Goal: Information Seeking & Learning: Find specific fact

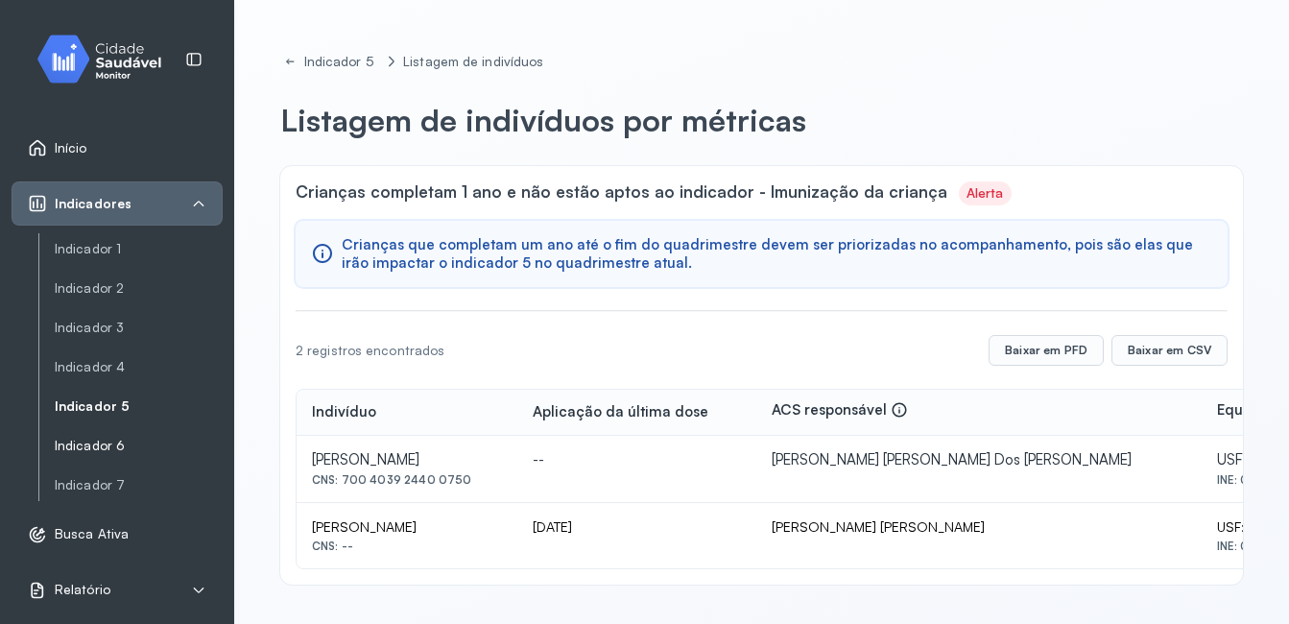
click at [105, 442] on link "Indicador 6" at bounding box center [139, 446] width 168 height 16
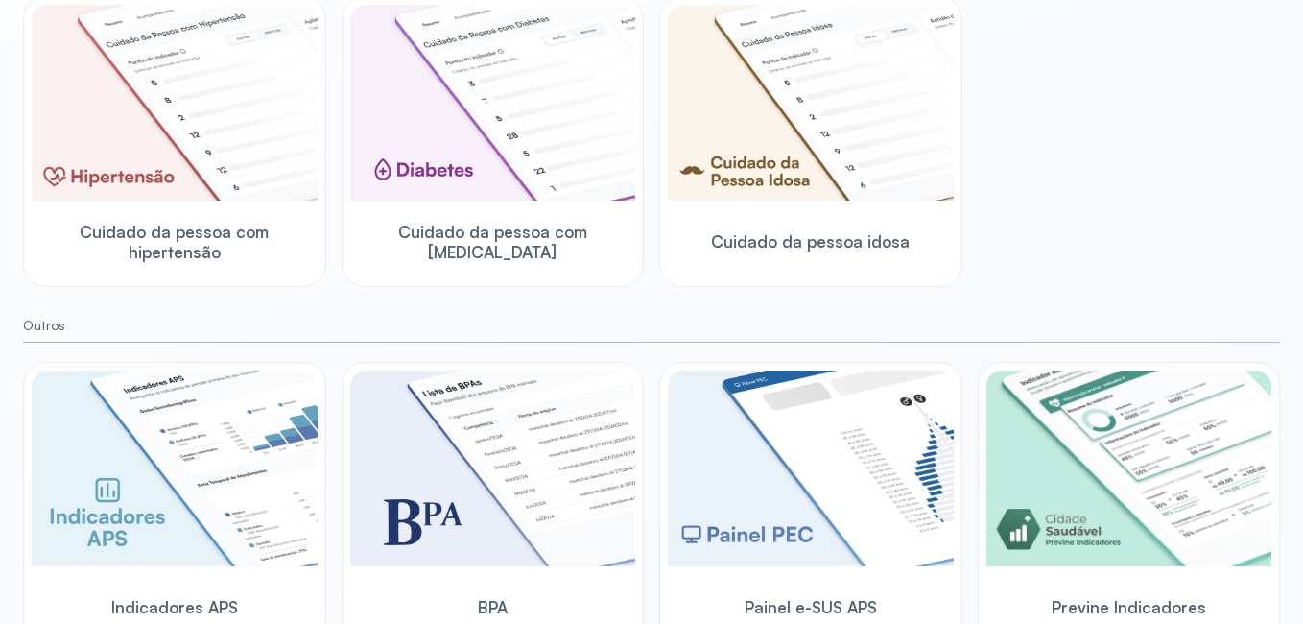
scroll to position [614, 0]
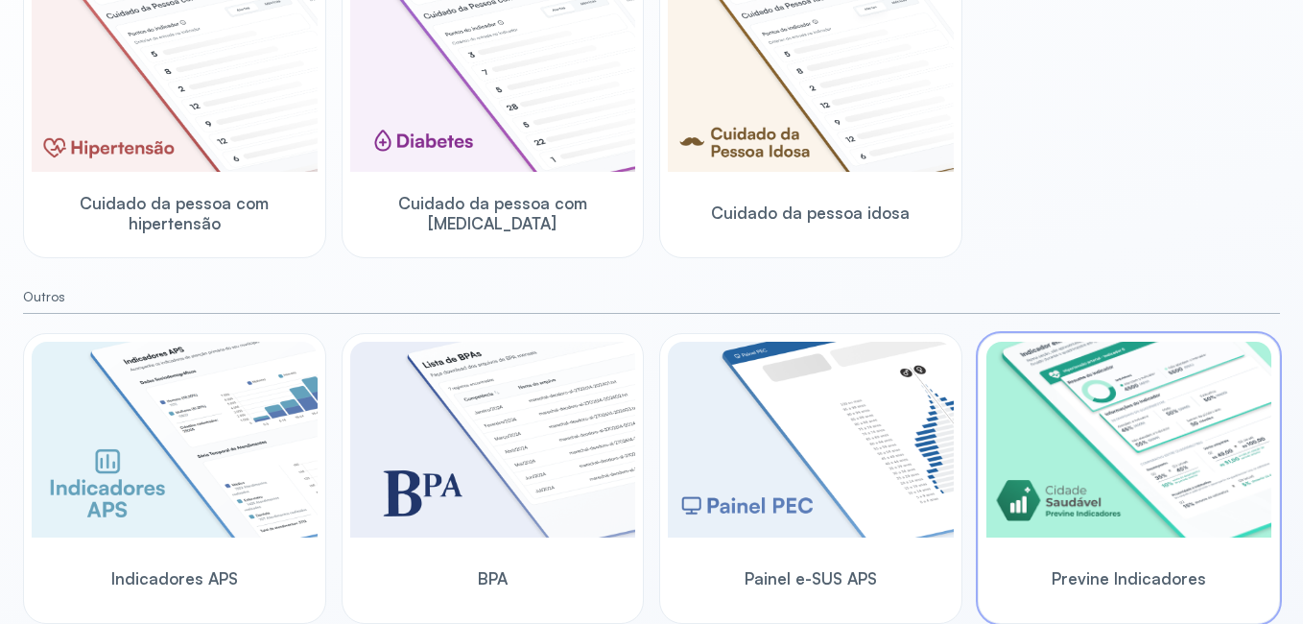
click at [1052, 529] on img at bounding box center [1129, 440] width 286 height 196
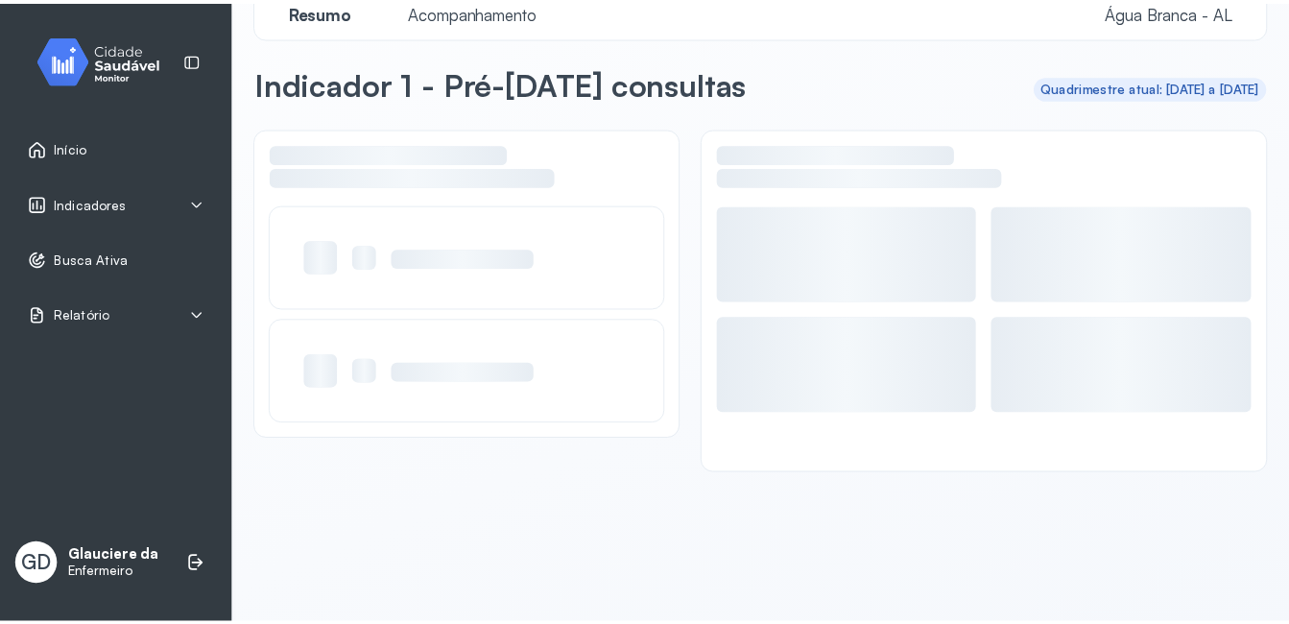
scroll to position [37, 0]
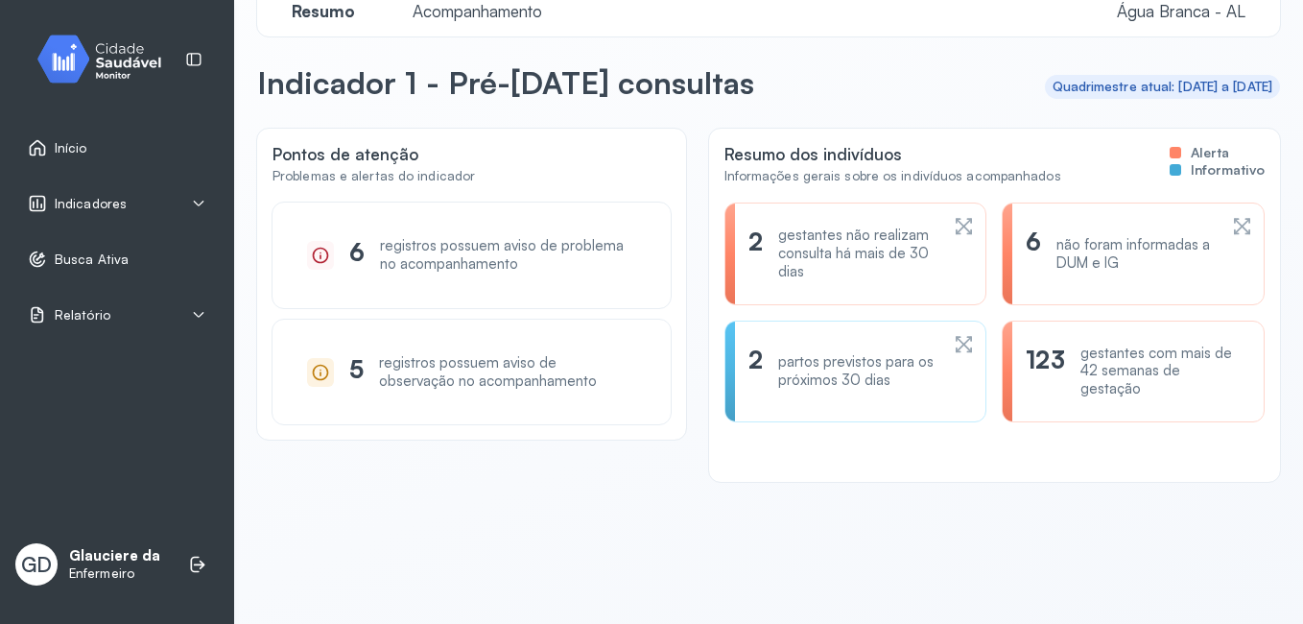
click at [112, 204] on span "Indicadores" at bounding box center [91, 204] width 72 height 16
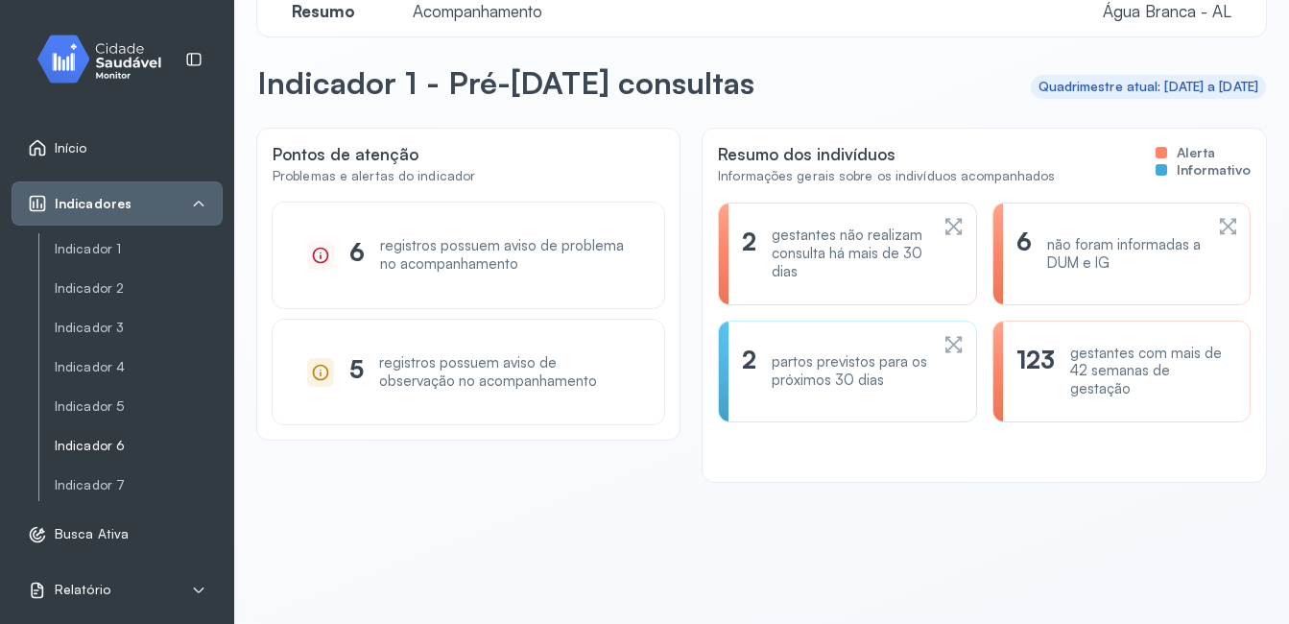
click at [108, 449] on link "Indicador 6" at bounding box center [139, 446] width 168 height 16
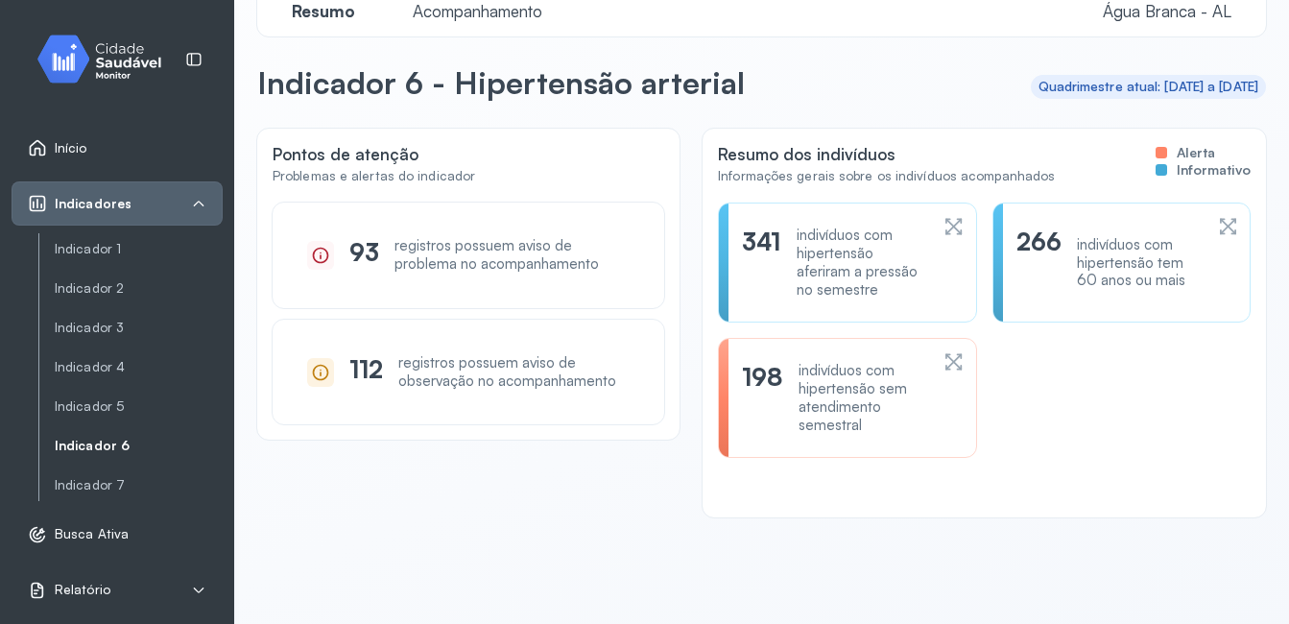
click at [820, 395] on div "indivíduos com hipertensão sem atendimento semestral" at bounding box center [863, 398] width 131 height 72
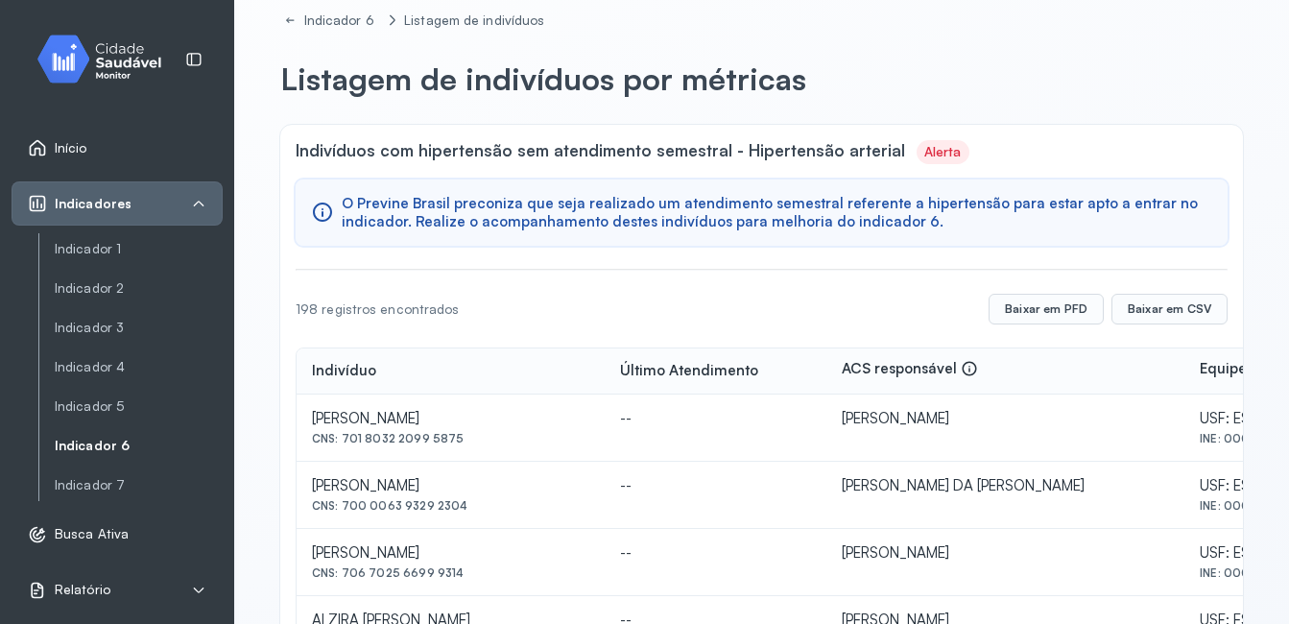
scroll to position [49, 0]
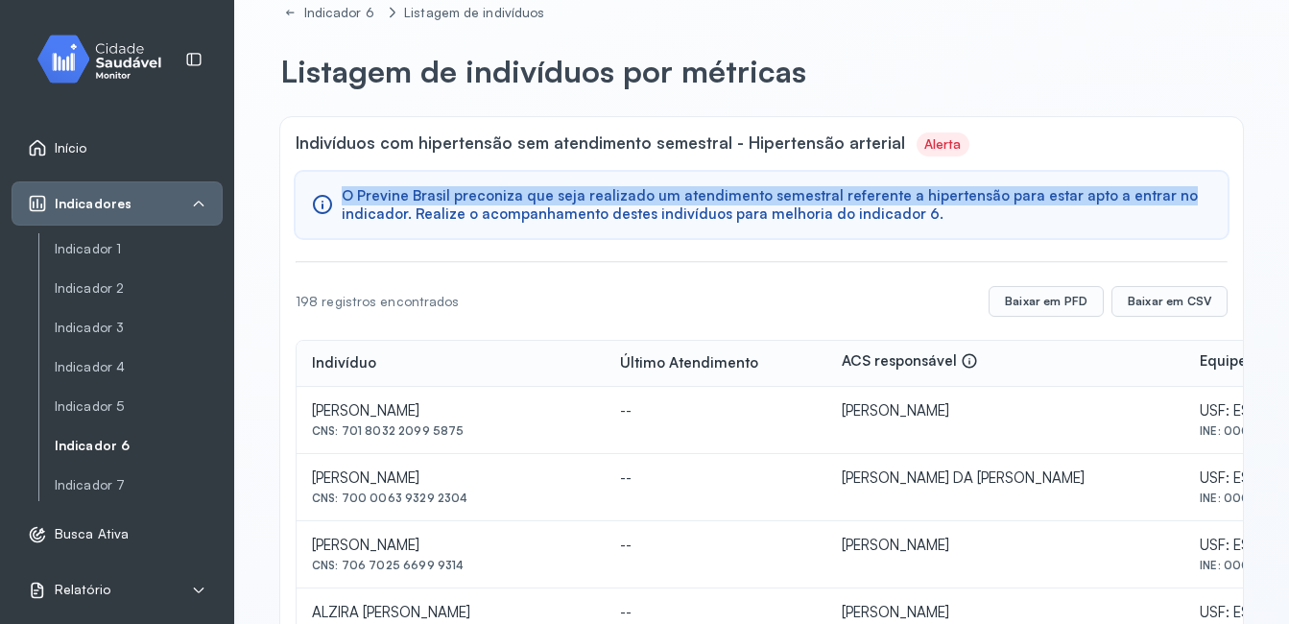
drag, startPoint x: 1271, startPoint y: 150, endPoint x: 1282, endPoint y: 177, distance: 29.2
click at [1282, 177] on div "Indicador 6 Listagem de indivíduos Listagem de indivíduos por métricas Indivídu…" at bounding box center [761, 312] width 1055 height 624
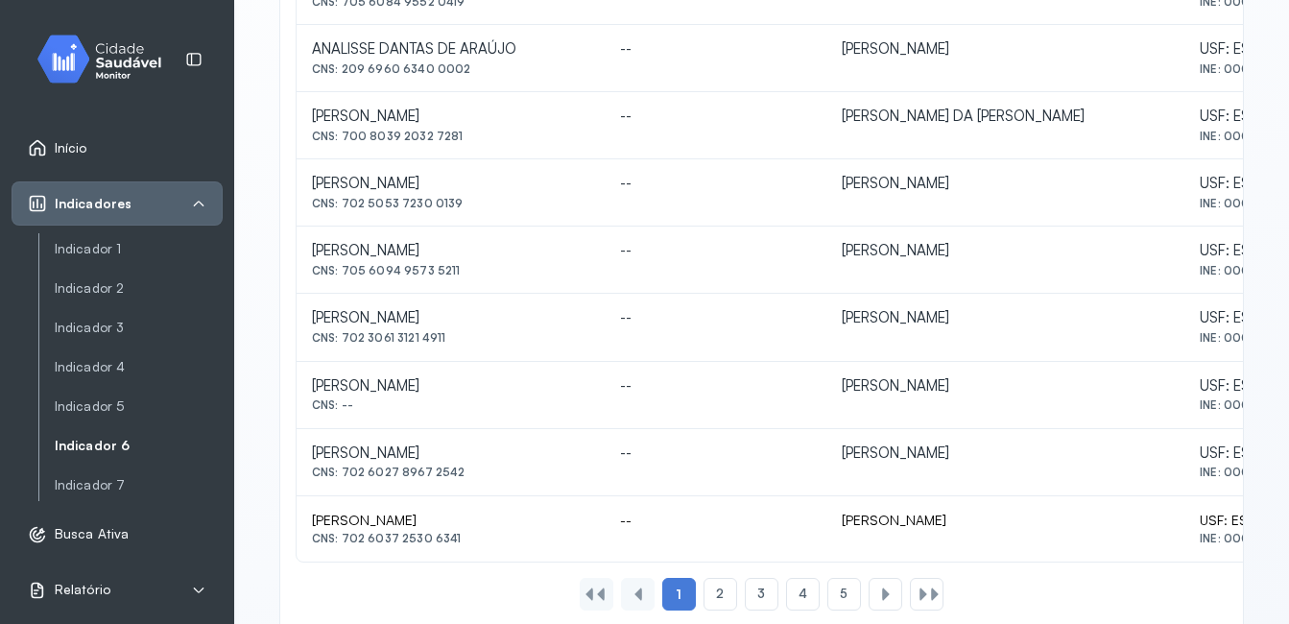
scroll to position [934, 0]
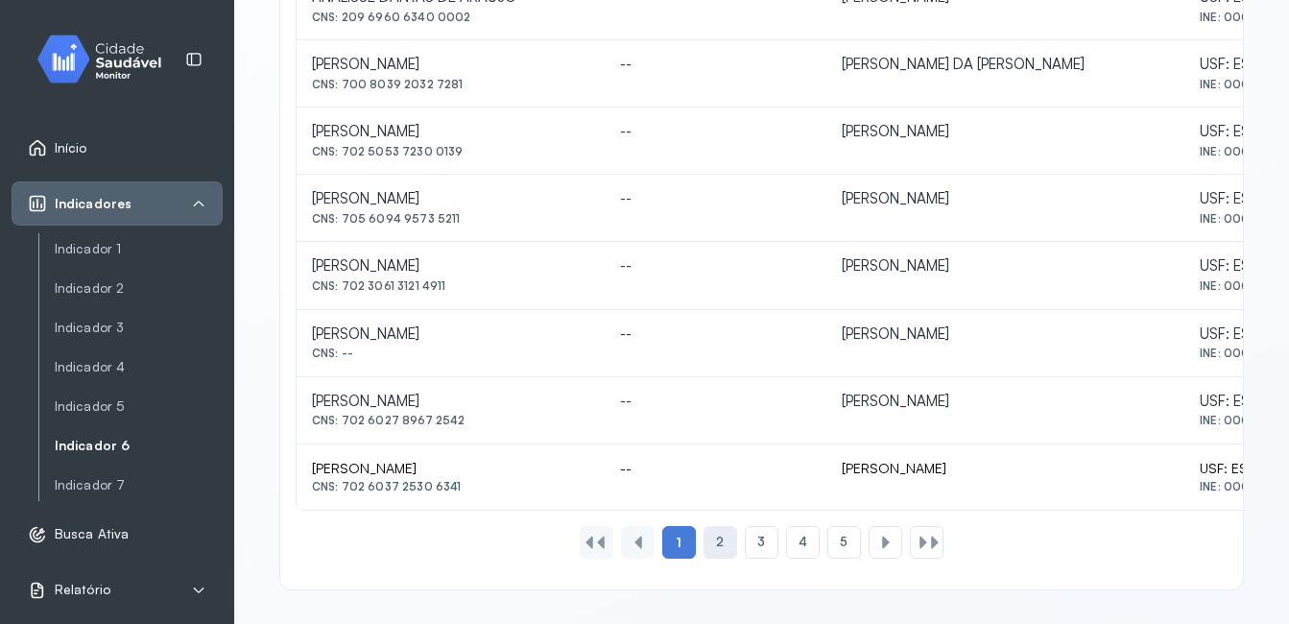
click at [716, 549] on span "2" at bounding box center [720, 542] width 8 height 16
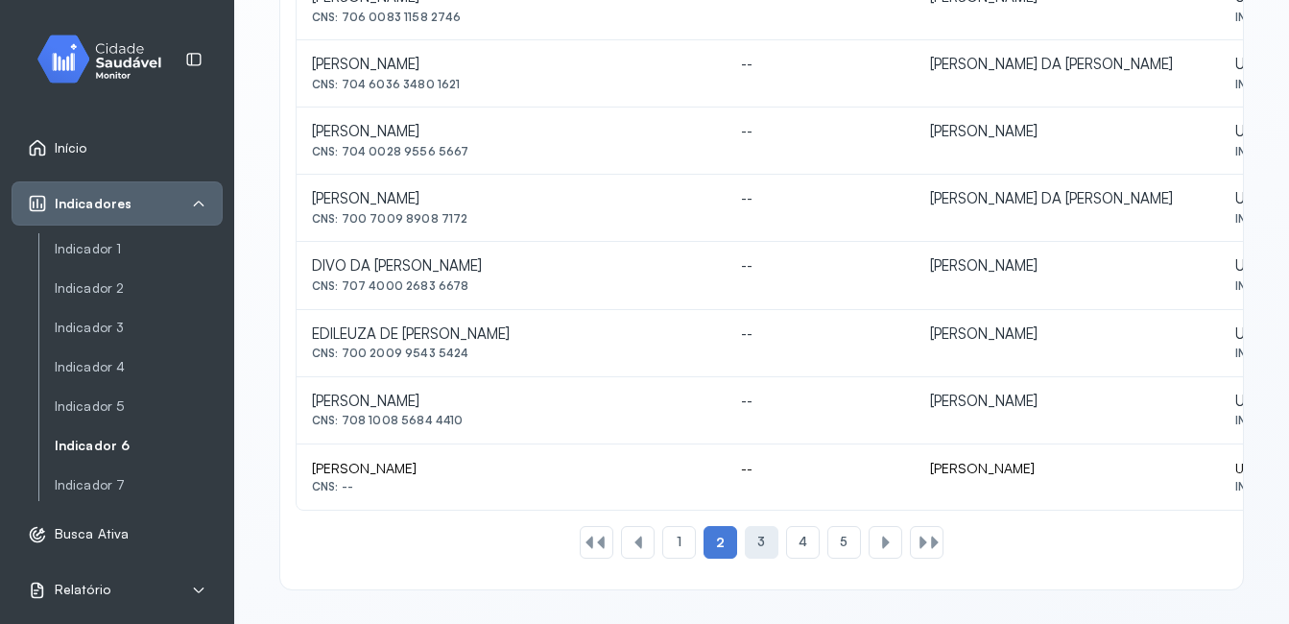
click at [786, 541] on div "3" at bounding box center [803, 542] width 34 height 33
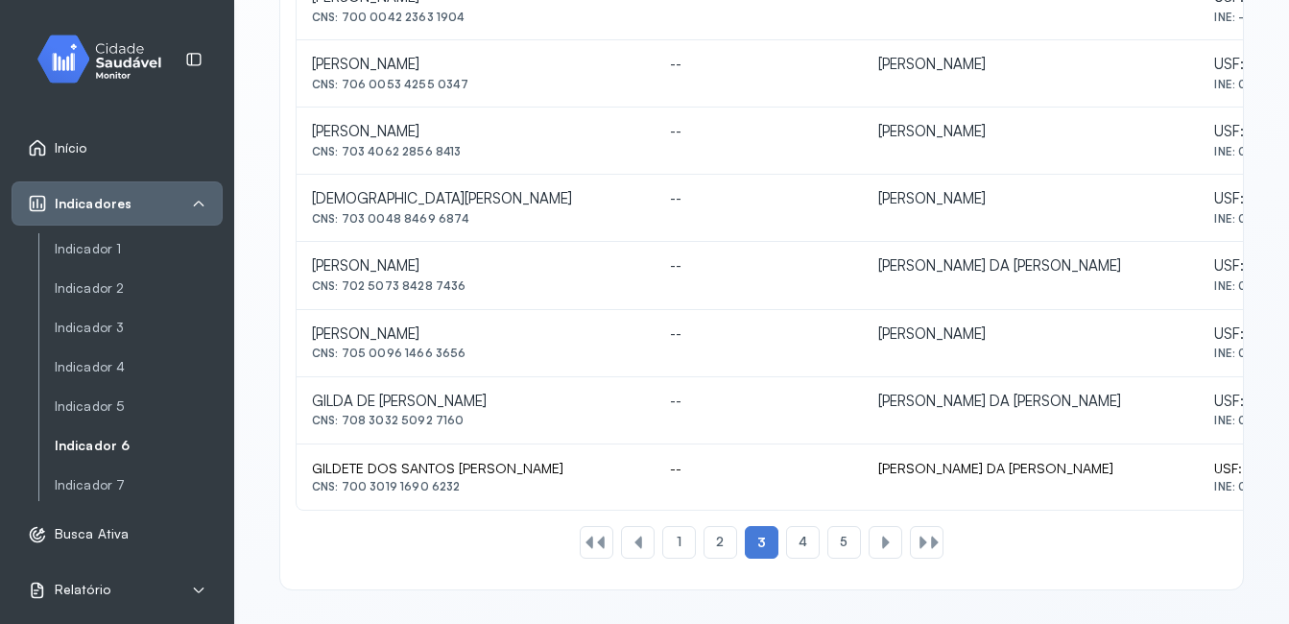
drag, startPoint x: 344, startPoint y: 414, endPoint x: 458, endPoint y: 420, distance: 114.4
copy div "708 3032 5092 7160"
click at [713, 530] on div "2" at bounding box center [720, 542] width 34 height 33
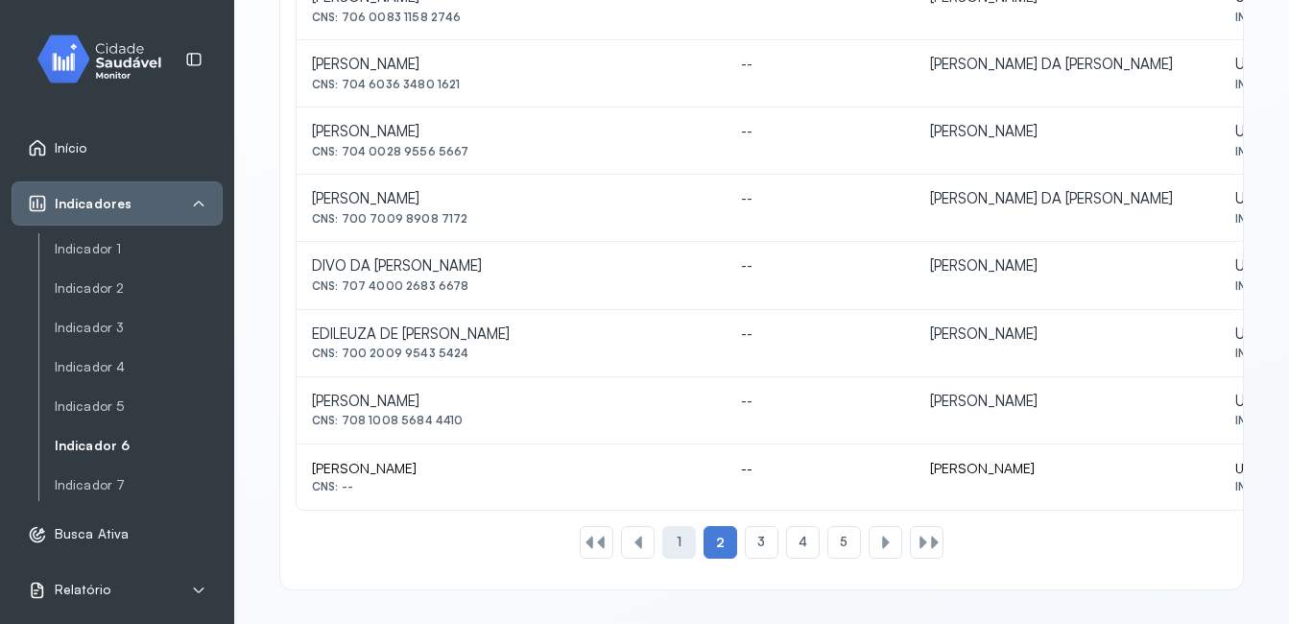
click at [668, 536] on div "1" at bounding box center [679, 542] width 34 height 33
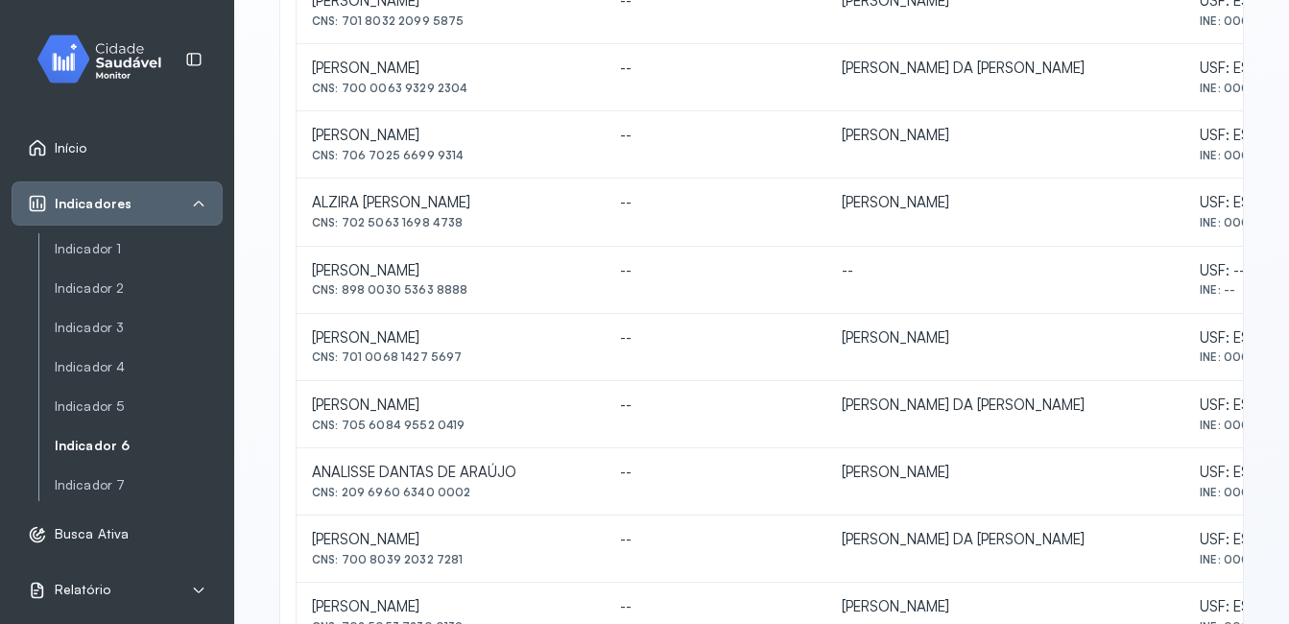
scroll to position [467, 0]
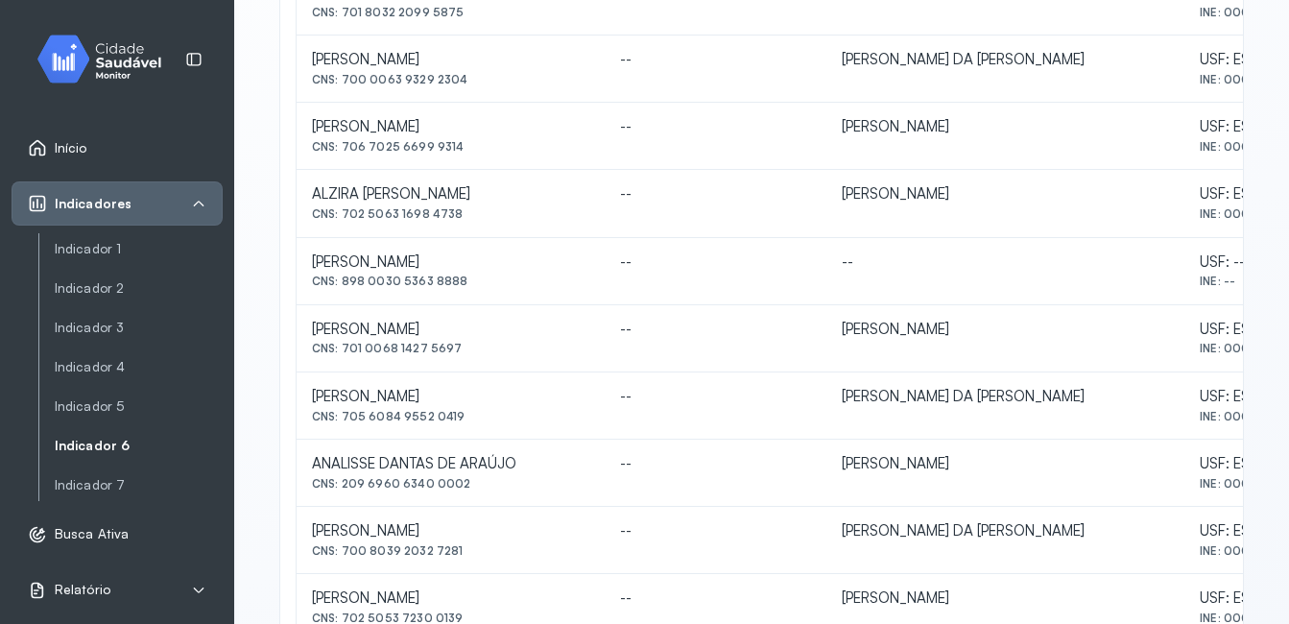
click at [1264, 225] on div "Indicador 6 Listagem de indivíduos Listagem de indivíduos por métricas Indivídu…" at bounding box center [761, 311] width 1055 height 1557
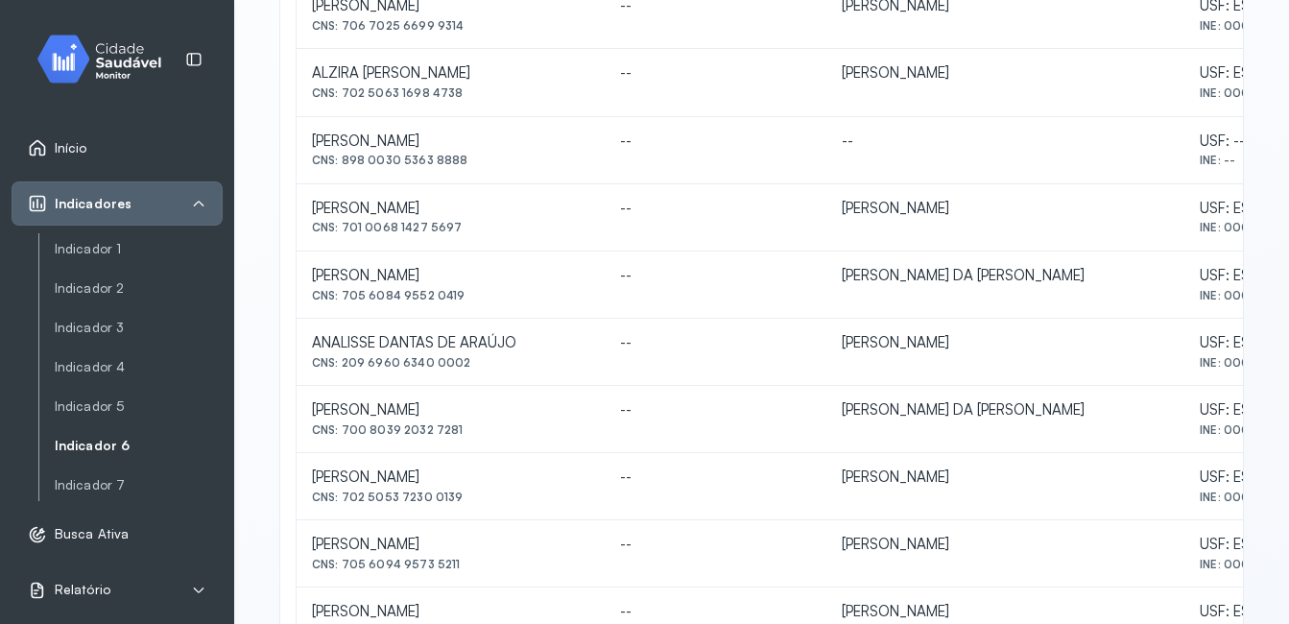
scroll to position [593, 0]
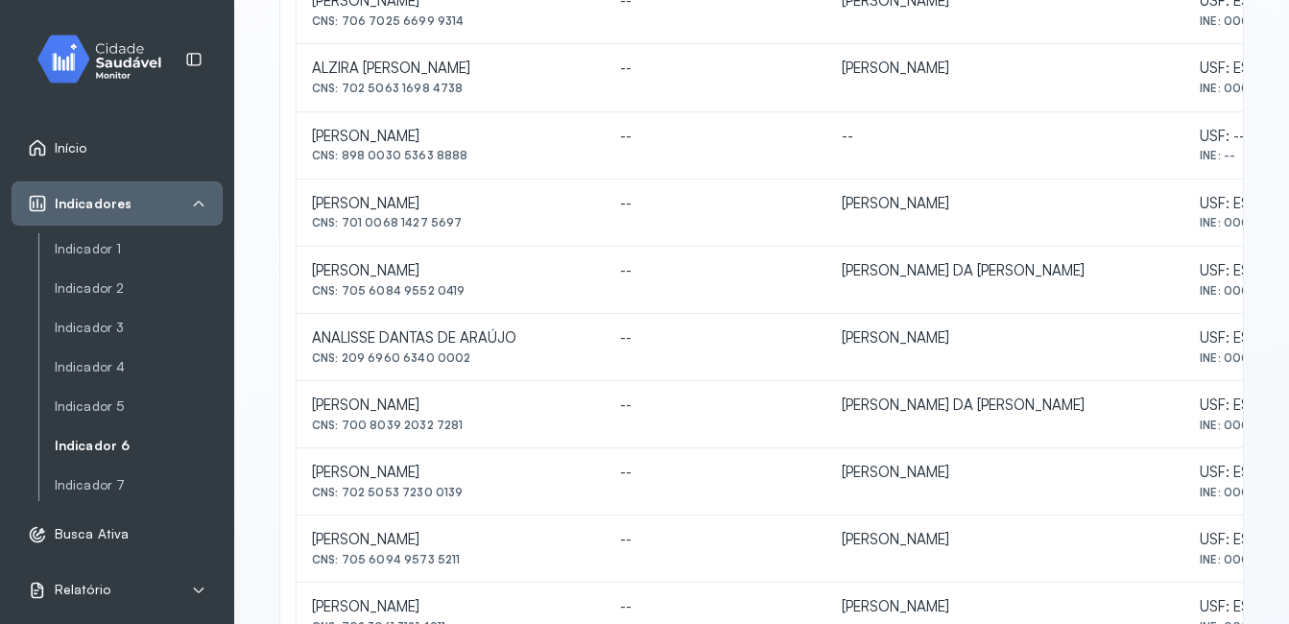
drag, startPoint x: 345, startPoint y: 494, endPoint x: 457, endPoint y: 499, distance: 111.4
drag, startPoint x: 457, startPoint y: 499, endPoint x: 371, endPoint y: 511, distance: 86.3
click at [371, 511] on td "[PERSON_NAME] CNS: 702 5053 7230 0139" at bounding box center [451, 481] width 308 height 67
drag, startPoint x: 343, startPoint y: 491, endPoint x: 474, endPoint y: 495, distance: 131.5
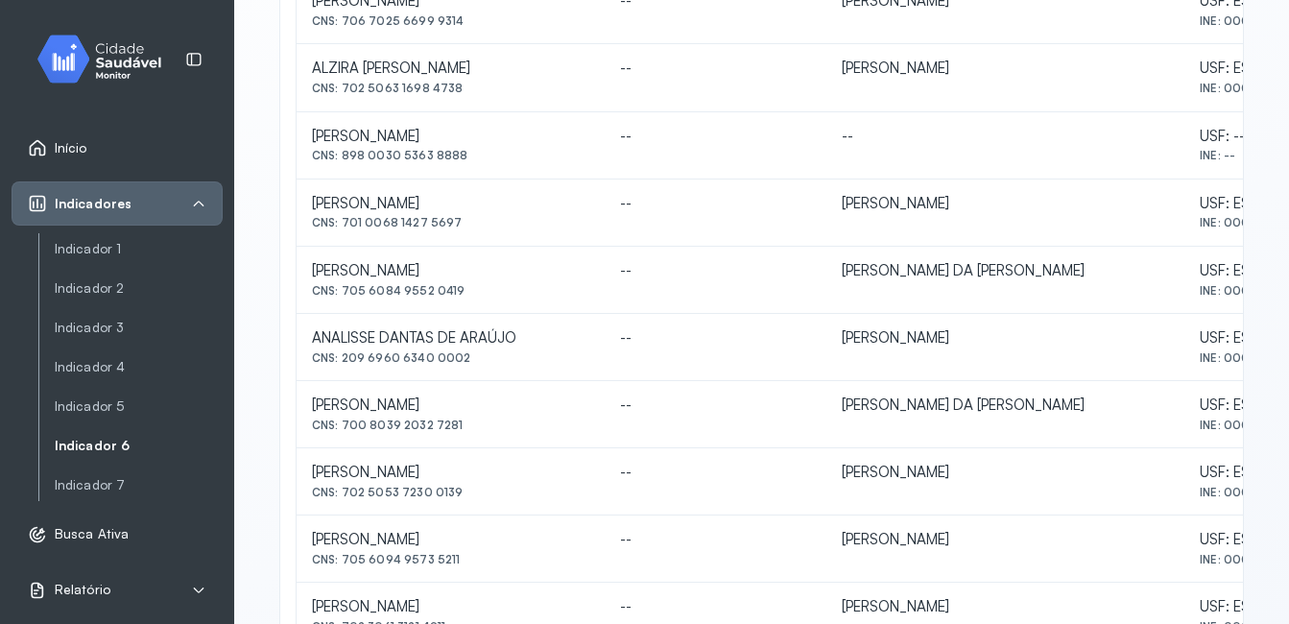
copy div "702 5053 7230 0139"
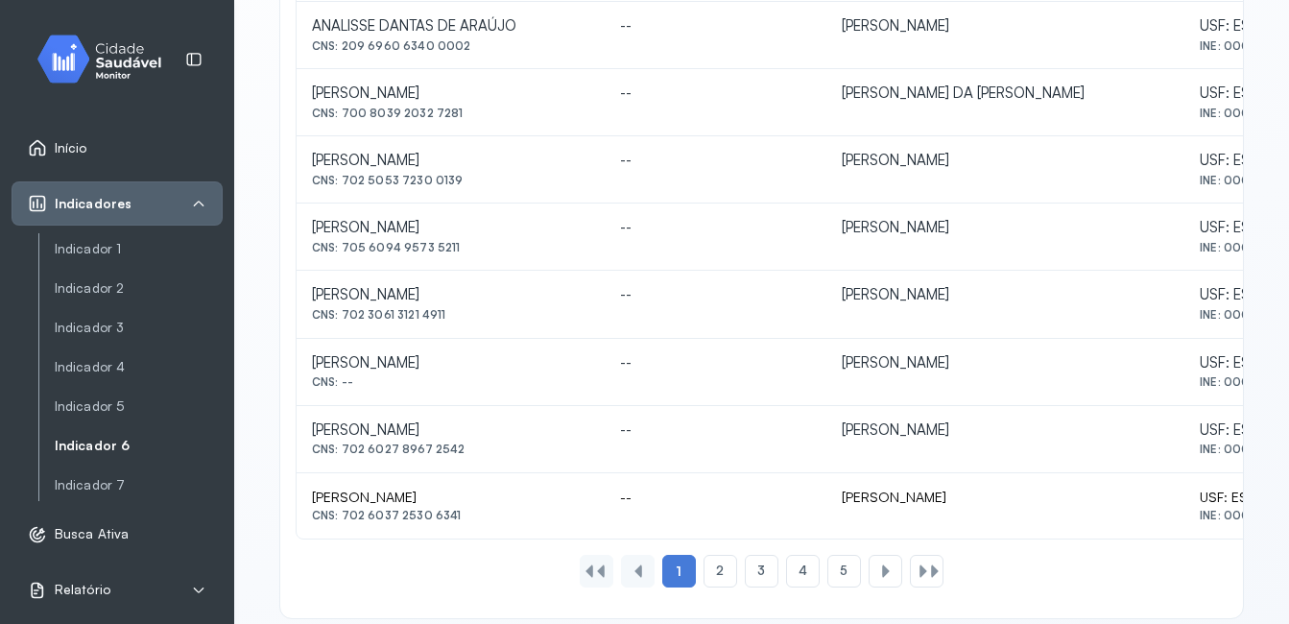
scroll to position [934, 0]
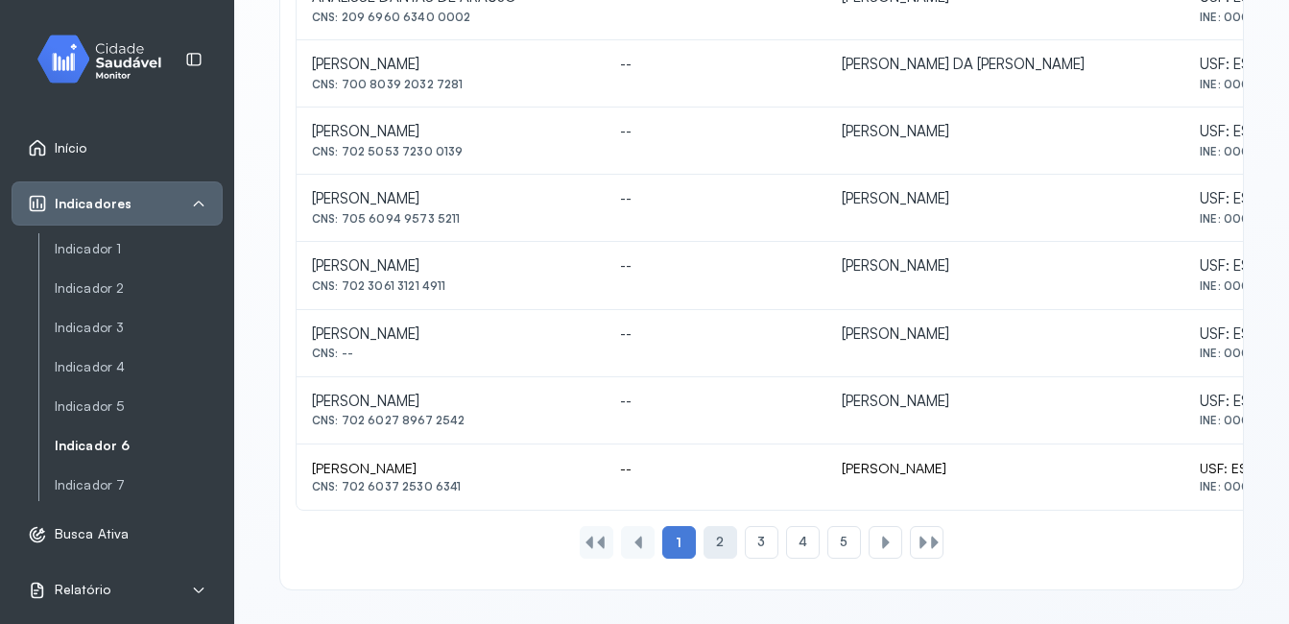
click at [716, 546] on span "2" at bounding box center [720, 542] width 8 height 16
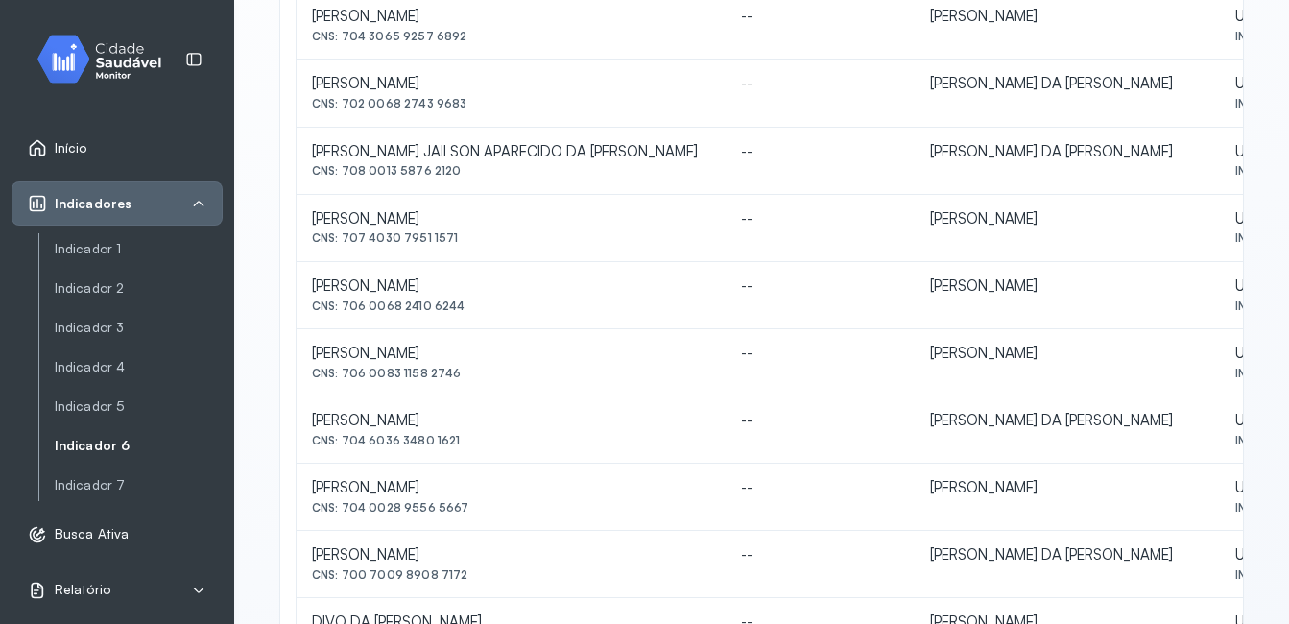
scroll to position [588, 0]
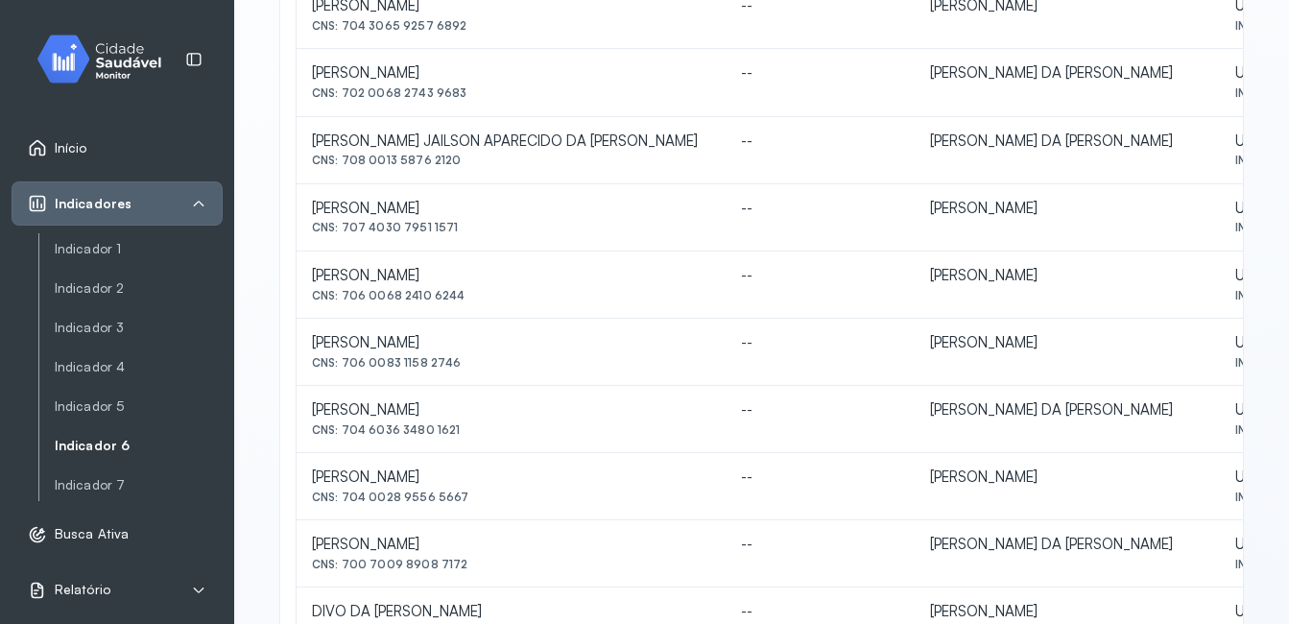
drag, startPoint x: 344, startPoint y: 360, endPoint x: 470, endPoint y: 360, distance: 126.7
copy div "706 0083 1158 2746"
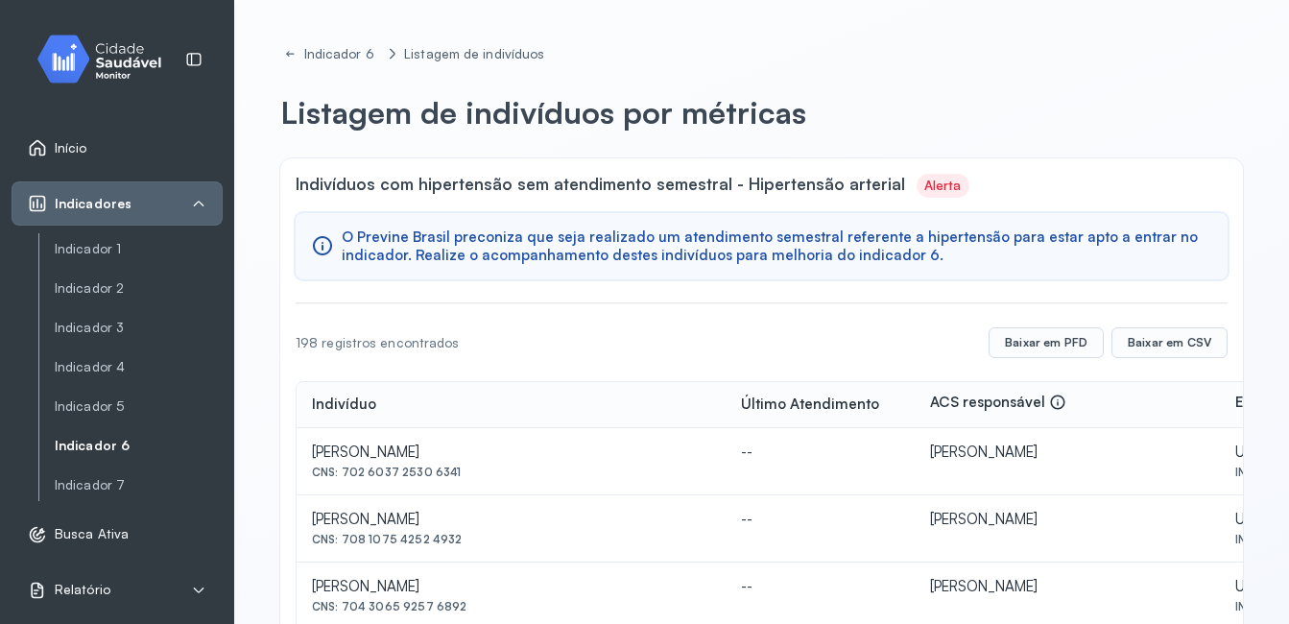
scroll to position [0, 0]
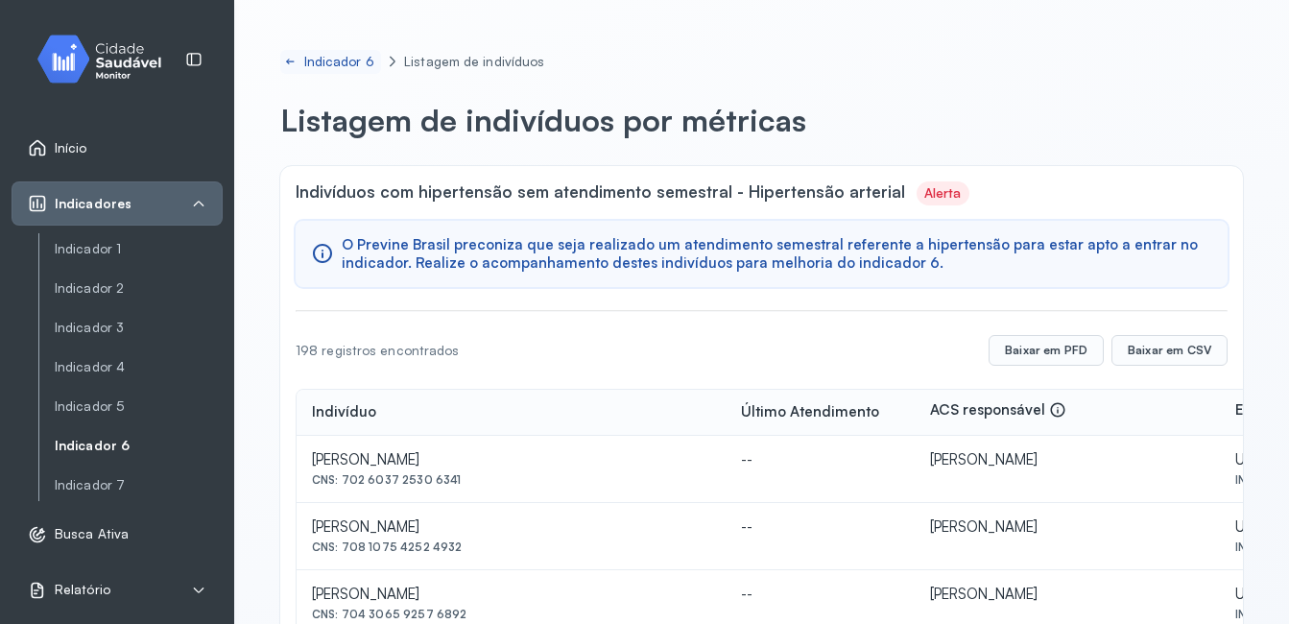
click at [285, 58] on icon at bounding box center [290, 61] width 12 height 15
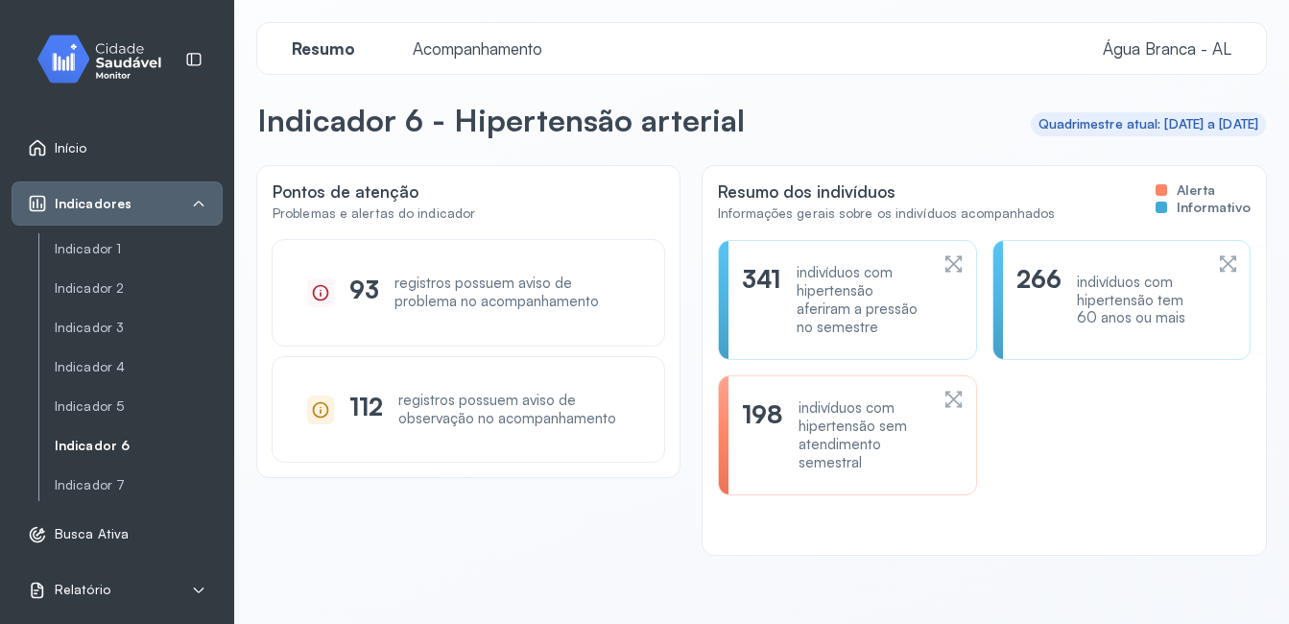
click at [462, 275] on div "registros possuem aviso de problema no acompanhamento" at bounding box center [511, 292] width 235 height 36
click at [454, 295] on div "registros possuem aviso de problema no acompanhamento" at bounding box center [511, 292] width 235 height 36
click at [368, 295] on div "93" at bounding box center [364, 292] width 30 height 36
click at [315, 279] on div at bounding box center [320, 292] width 27 height 29
click at [337, 416] on div "112 registros possuem aviso de observação no acompanhamento" at bounding box center [468, 409] width 345 height 59
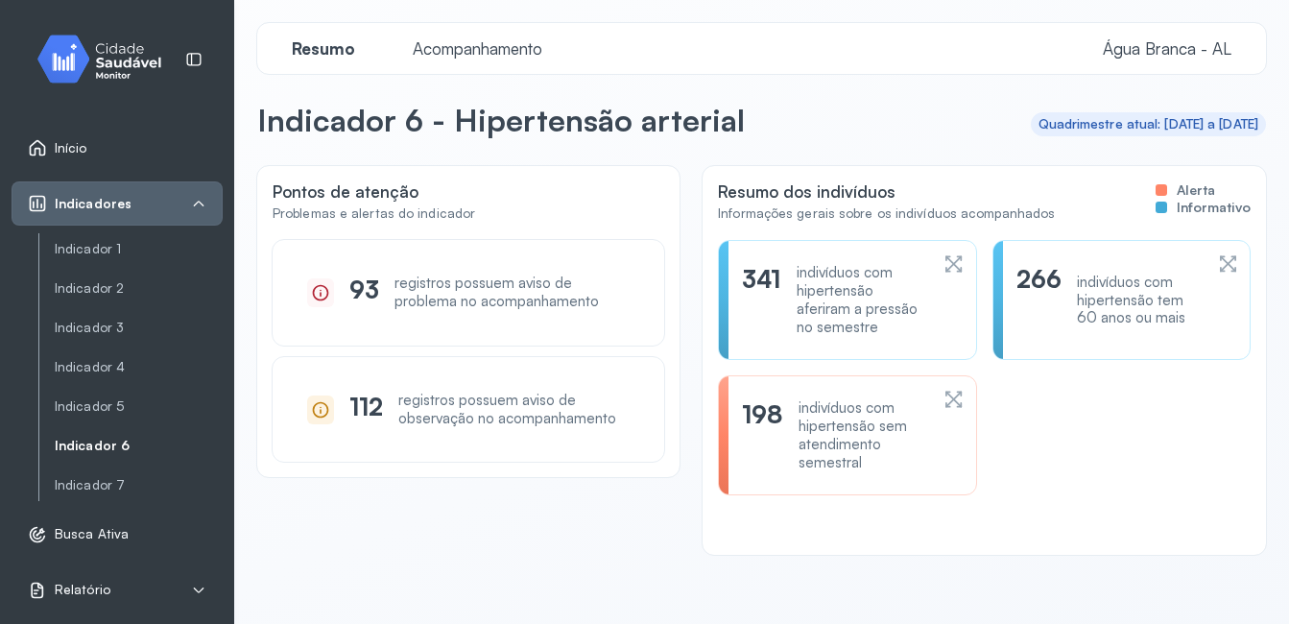
click at [450, 417] on div "registros possuem aviso de observação no acompanhamento" at bounding box center [513, 410] width 231 height 36
drag, startPoint x: 450, startPoint y: 417, endPoint x: 538, endPoint y: 545, distance: 155.2
click at [538, 545] on div "Pontos de atenção Problemas e alertas do indicador 93 registros possuem aviso d…" at bounding box center [761, 360] width 1009 height 389
click at [525, 596] on div "Pontos de atenção Problemas e alertas do indicador 93 registros possuem aviso d…" at bounding box center [761, 402] width 1009 height 472
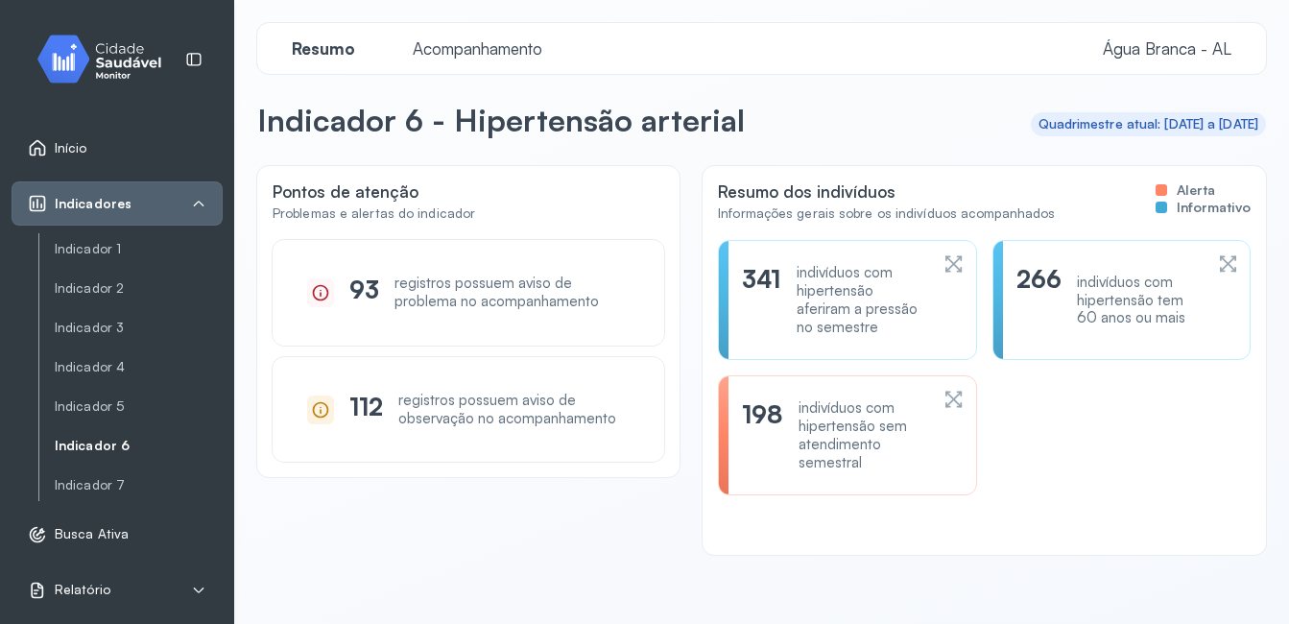
scroll to position [37, 0]
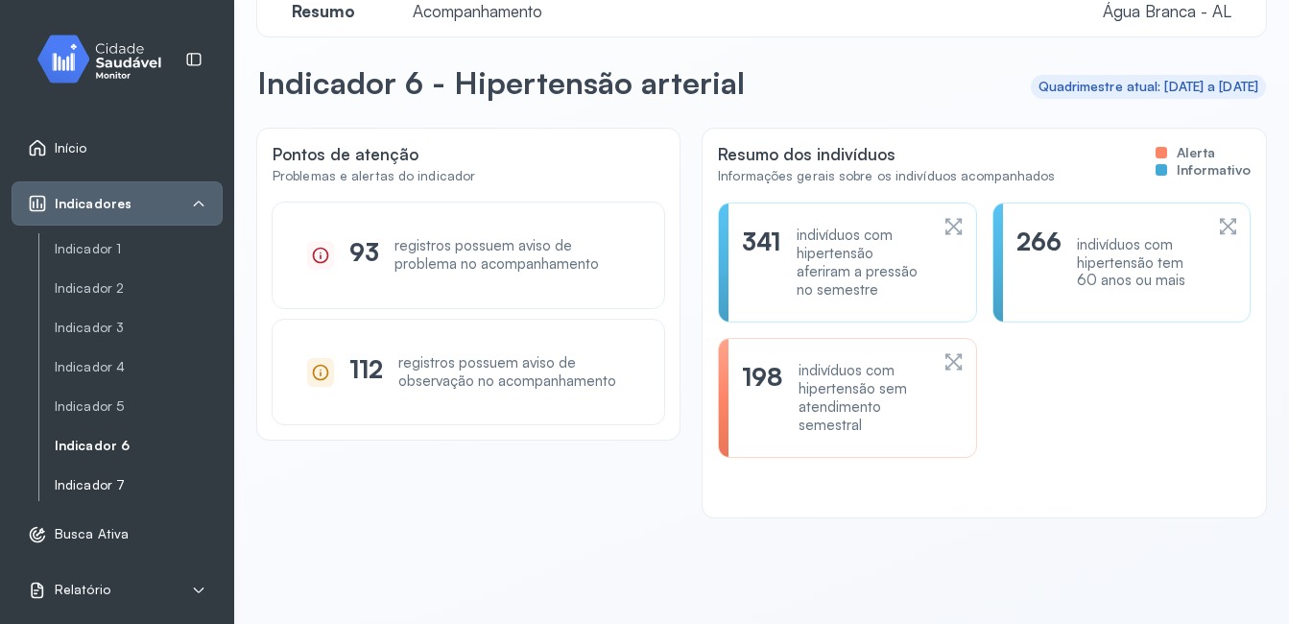
click at [75, 495] on link "Indicador 7" at bounding box center [139, 485] width 168 height 24
click at [87, 485] on link "Indicador 7" at bounding box center [139, 485] width 168 height 16
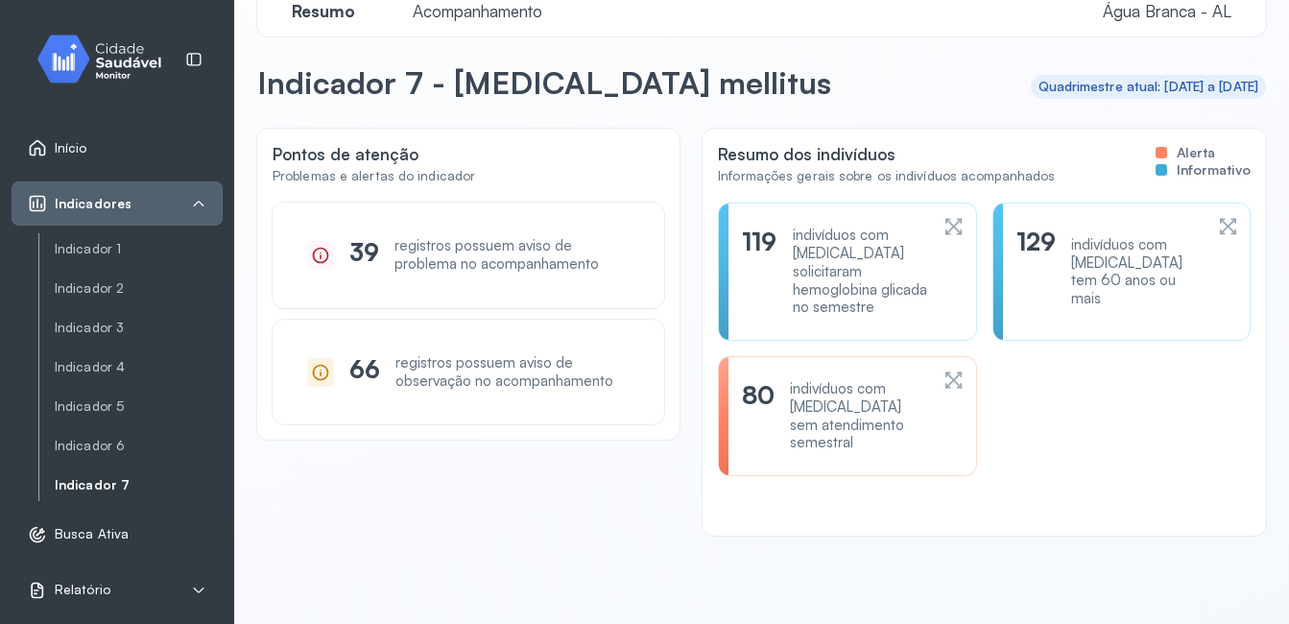
click at [777, 421] on div "80 indivíduos com [MEDICAL_DATA] sem atendimento semestral" at bounding box center [835, 416] width 186 height 72
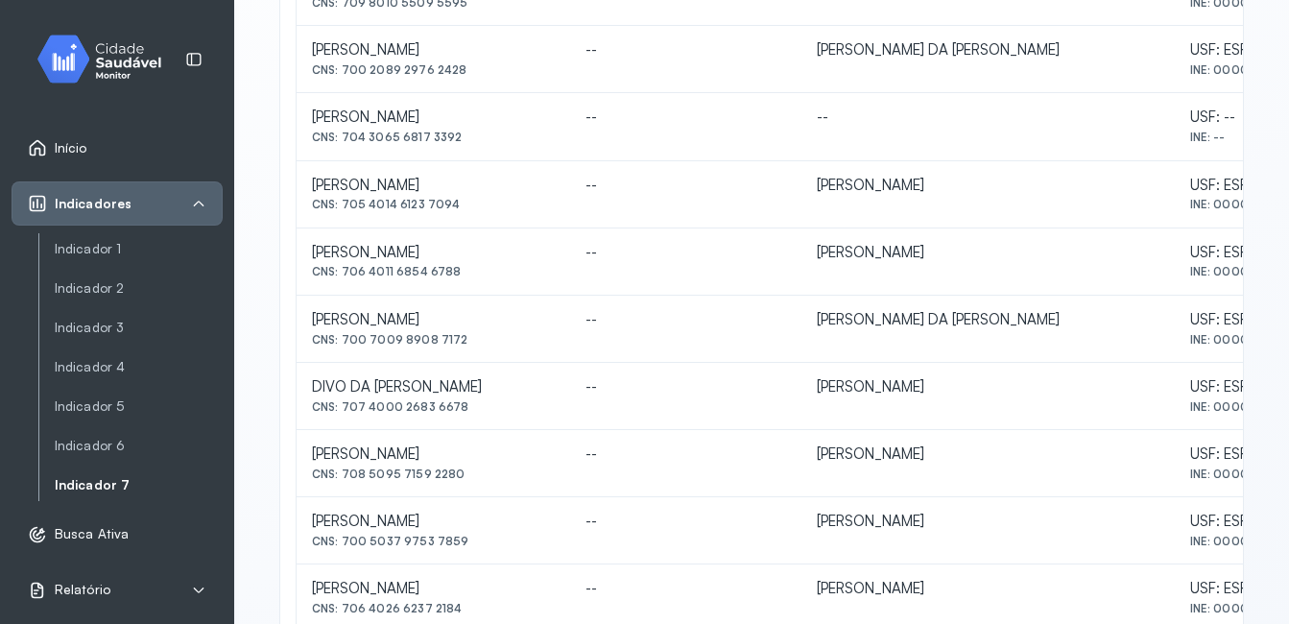
scroll to position [915, 0]
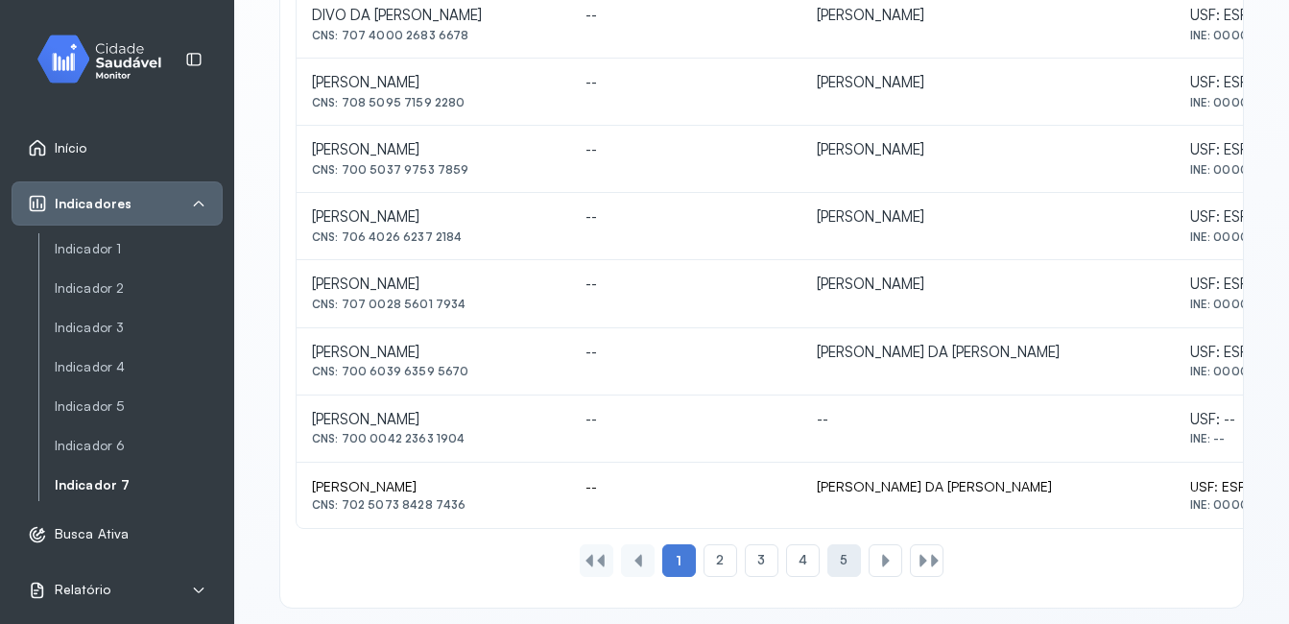
click at [840, 554] on span "5" at bounding box center [844, 560] width 8 height 16
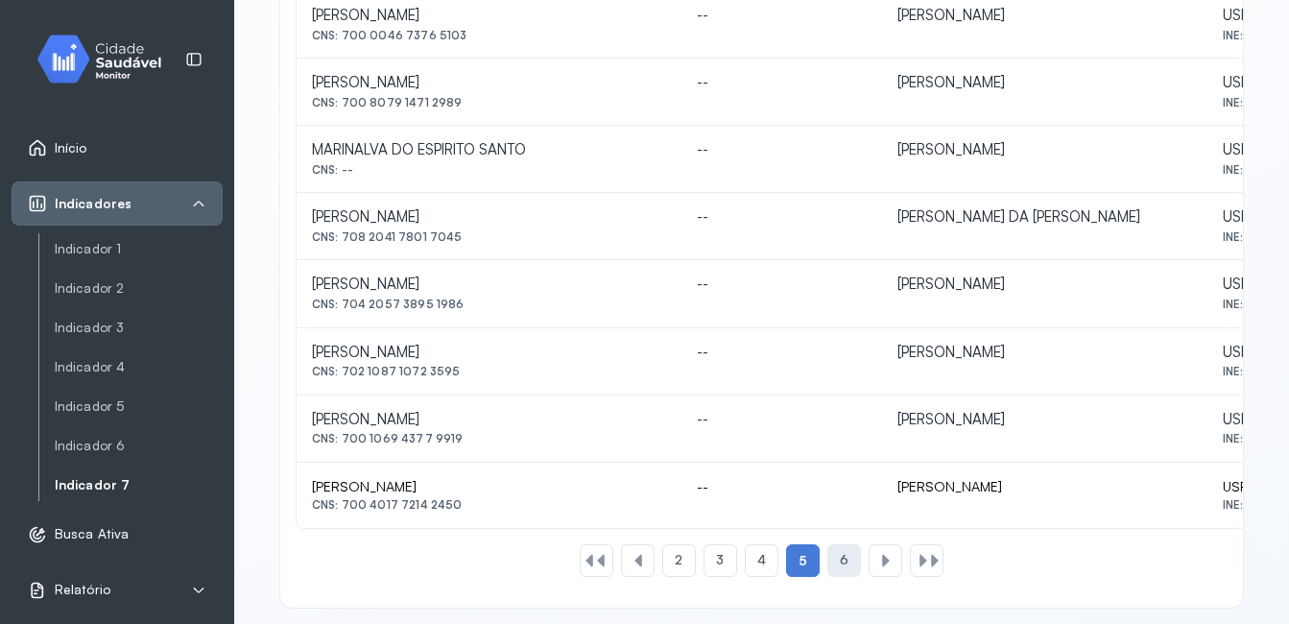
click at [840, 554] on span "6" at bounding box center [844, 560] width 9 height 16
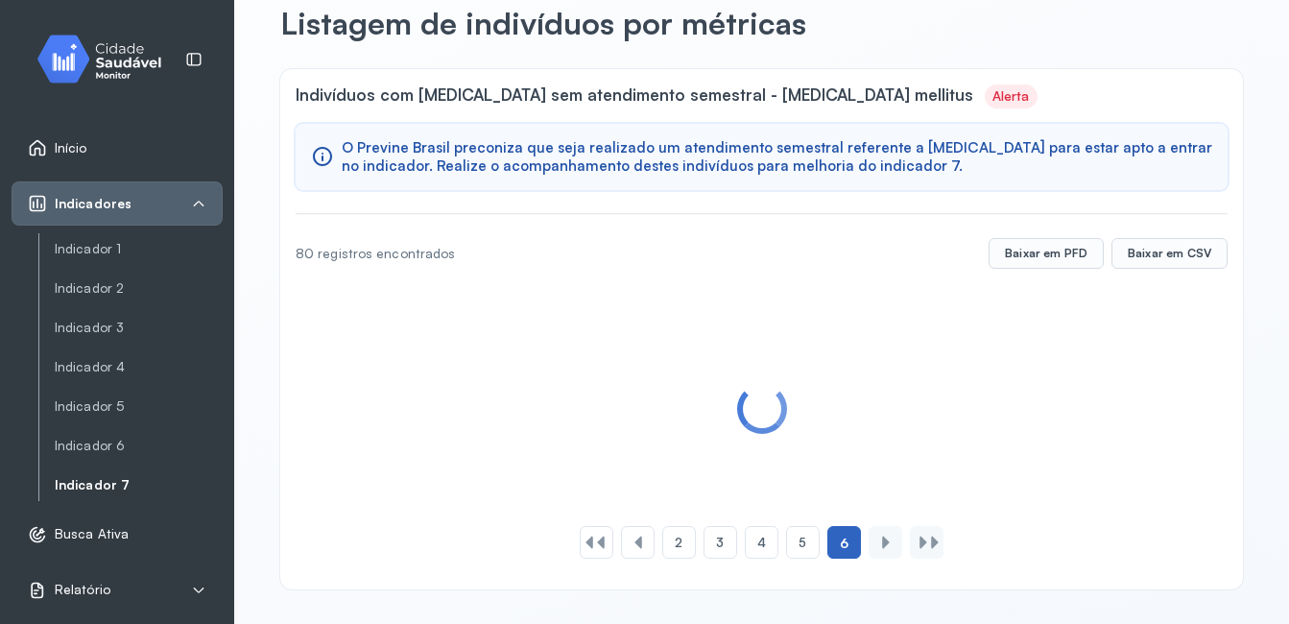
scroll to position [260, 0]
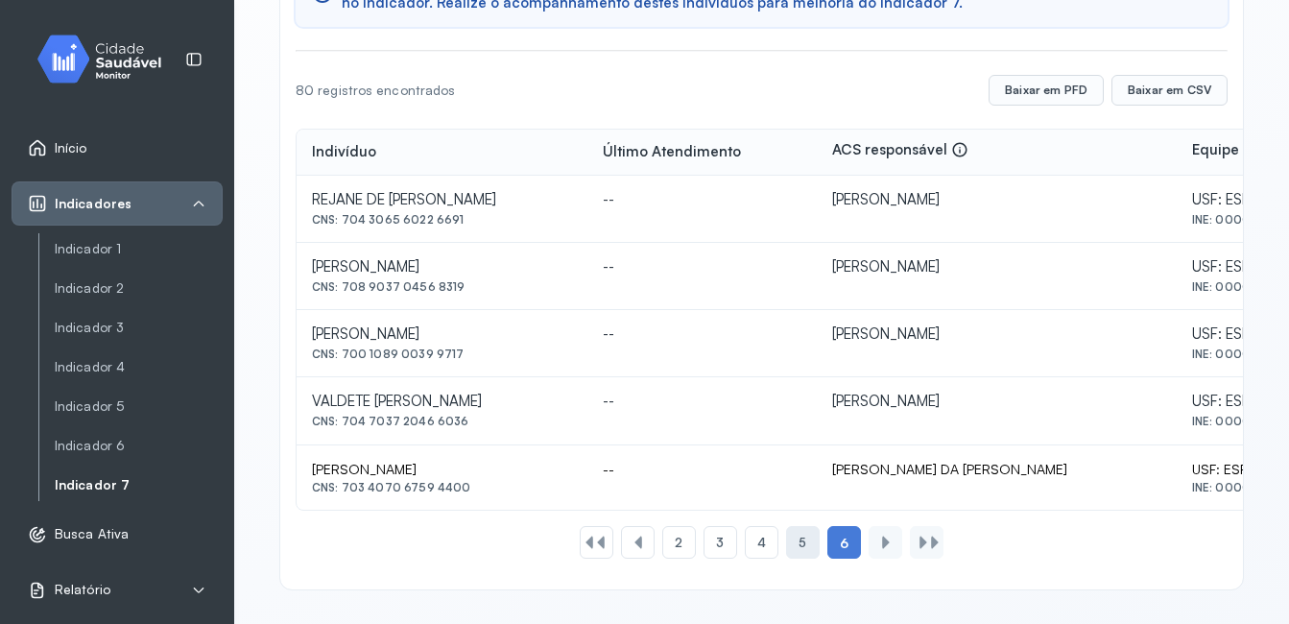
click at [802, 545] on div "5" at bounding box center [803, 542] width 34 height 33
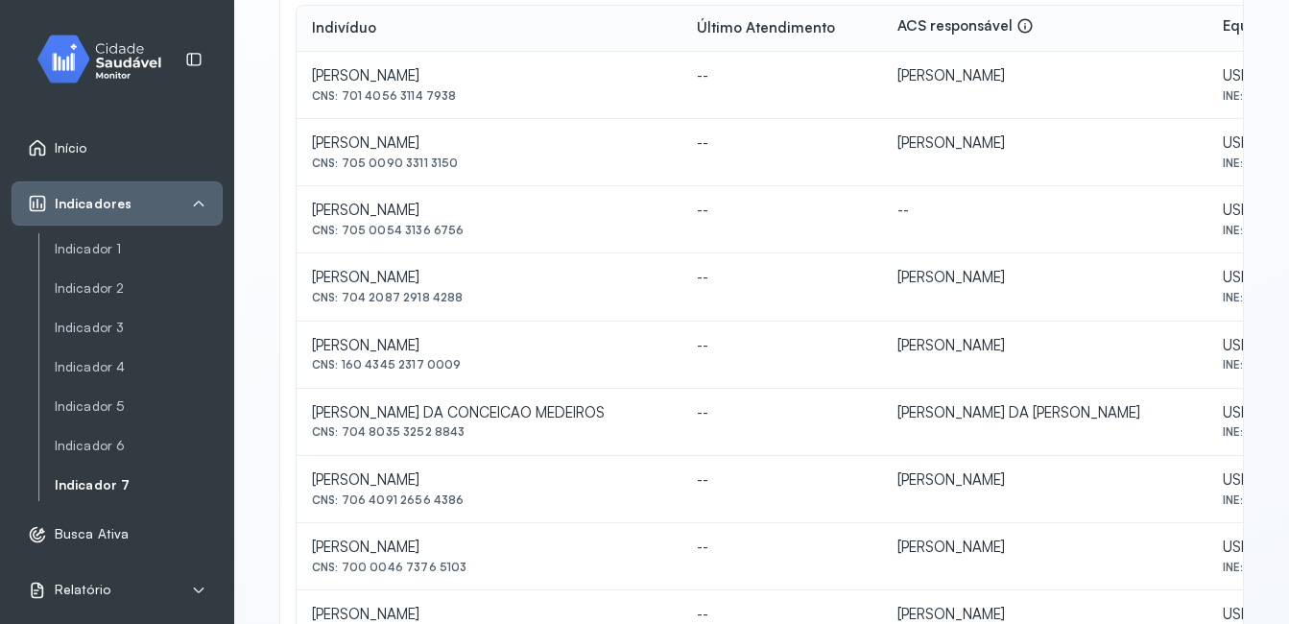
scroll to position [934, 0]
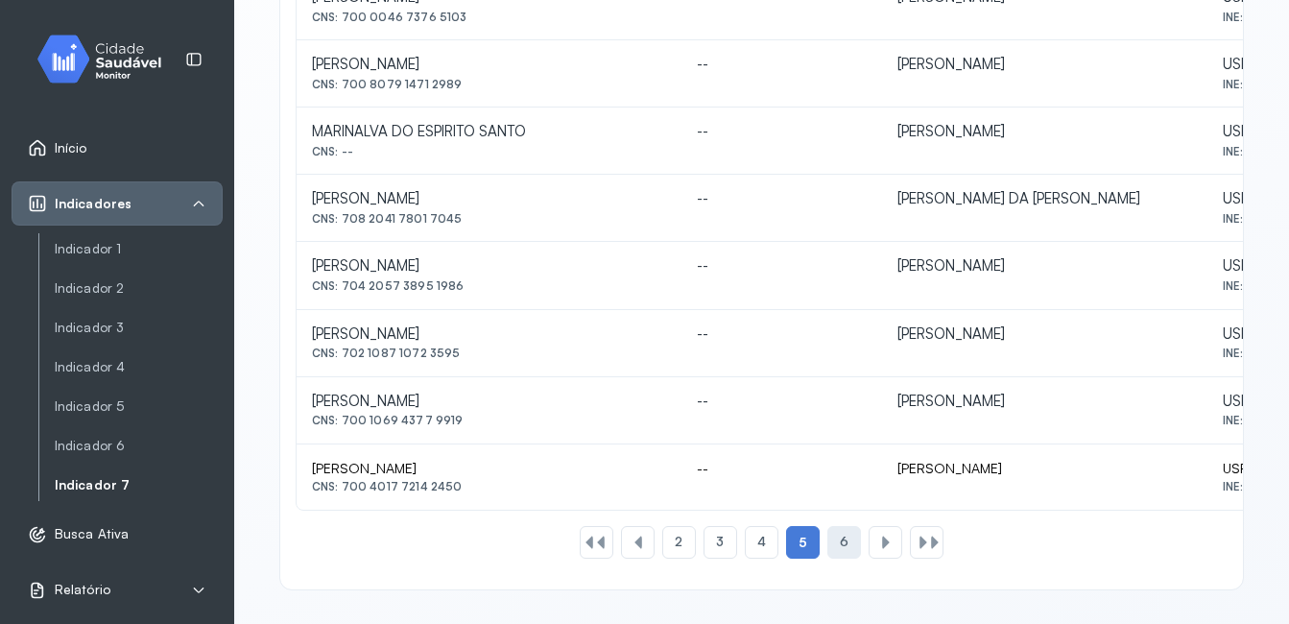
click at [868, 545] on div "6" at bounding box center [885, 542] width 34 height 33
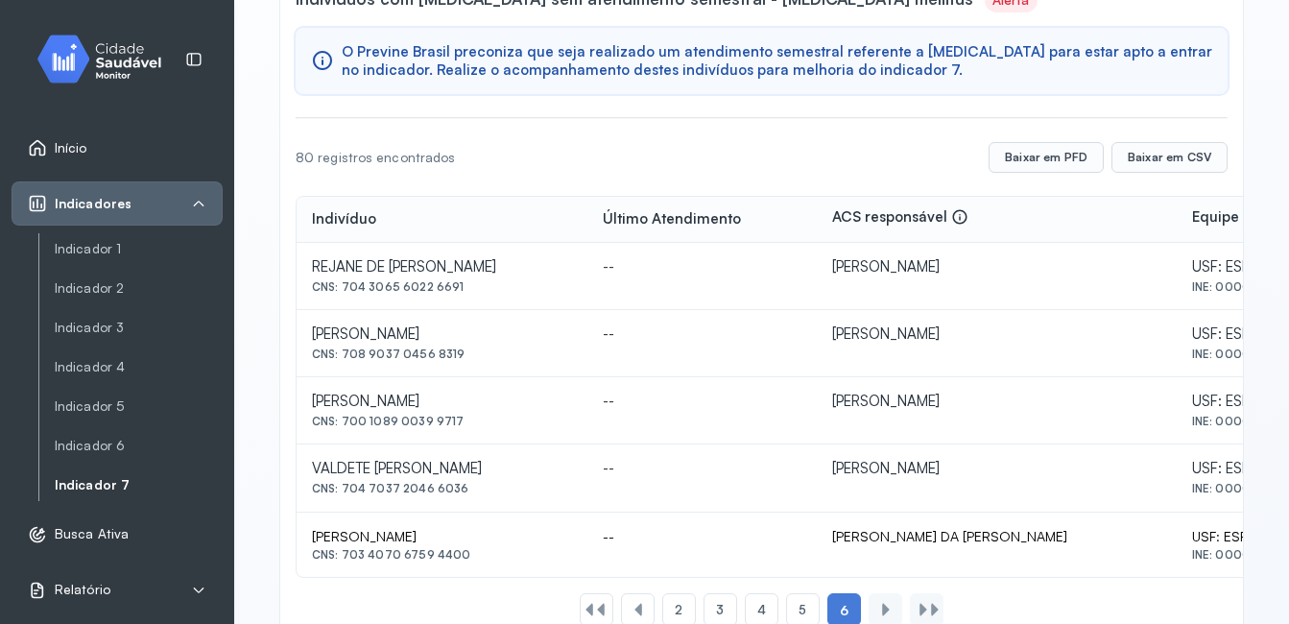
scroll to position [260, 0]
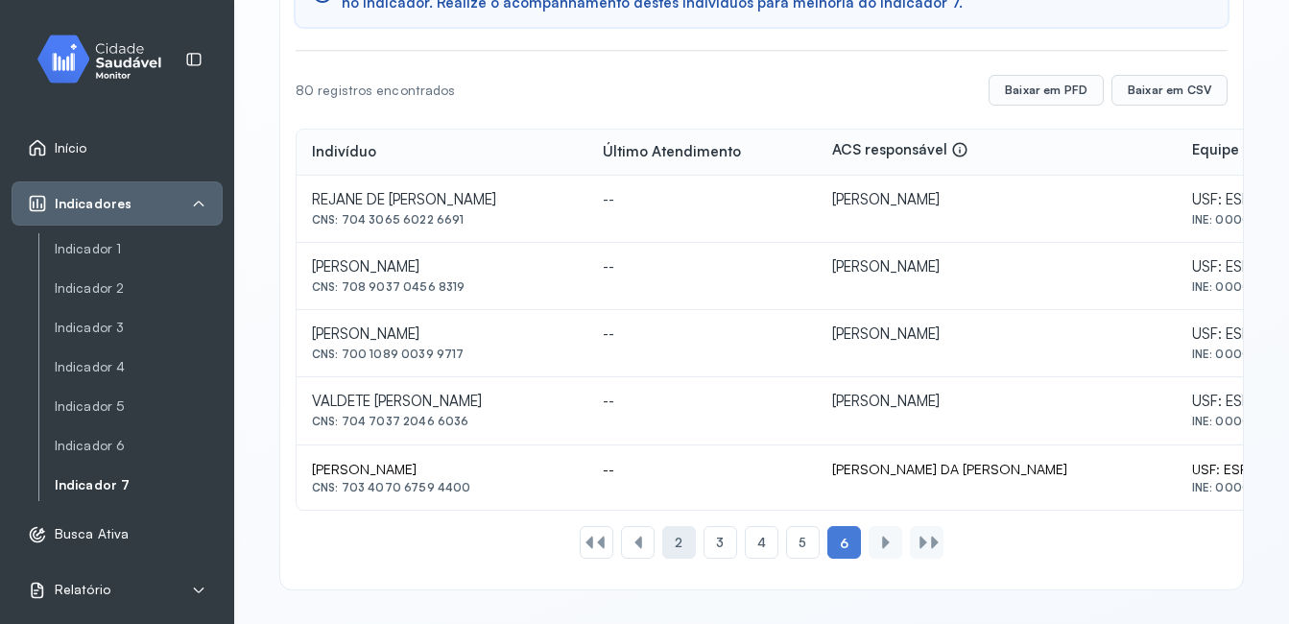
click at [703, 544] on div "2" at bounding box center [720, 542] width 34 height 33
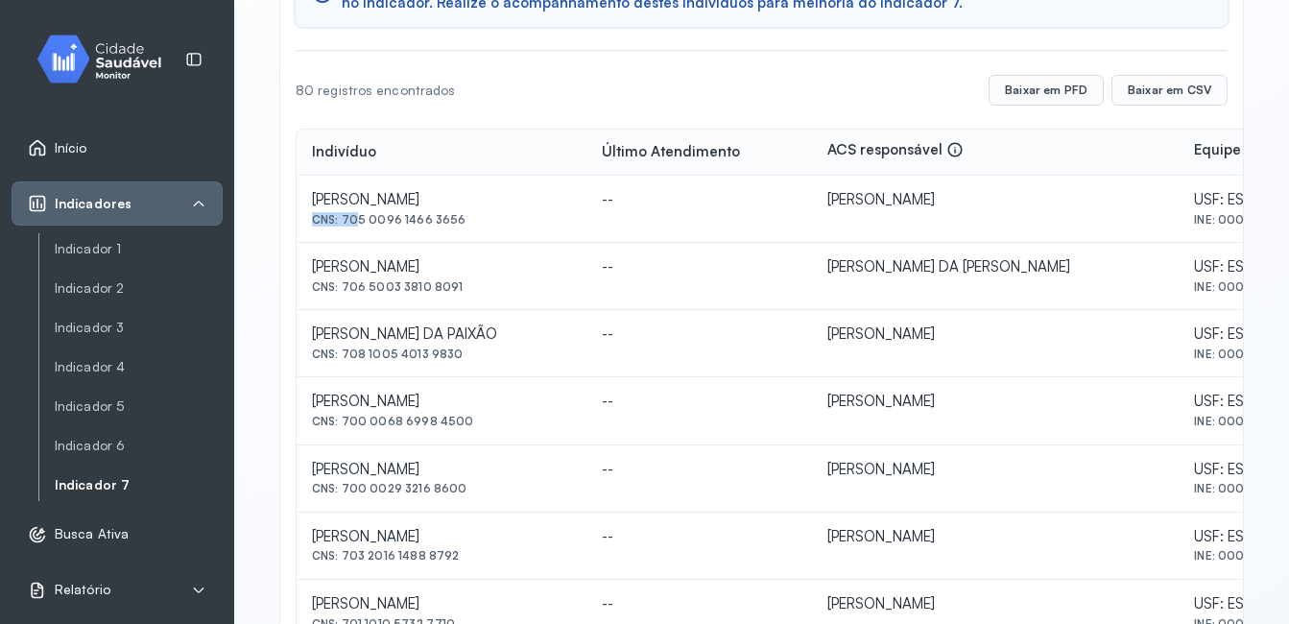
drag, startPoint x: 345, startPoint y: 223, endPoint x: 420, endPoint y: 205, distance: 76.8
click at [420, 205] on div "[PERSON_NAME] CNS: 705 0096 1466 3656" at bounding box center [441, 209] width 259 height 36
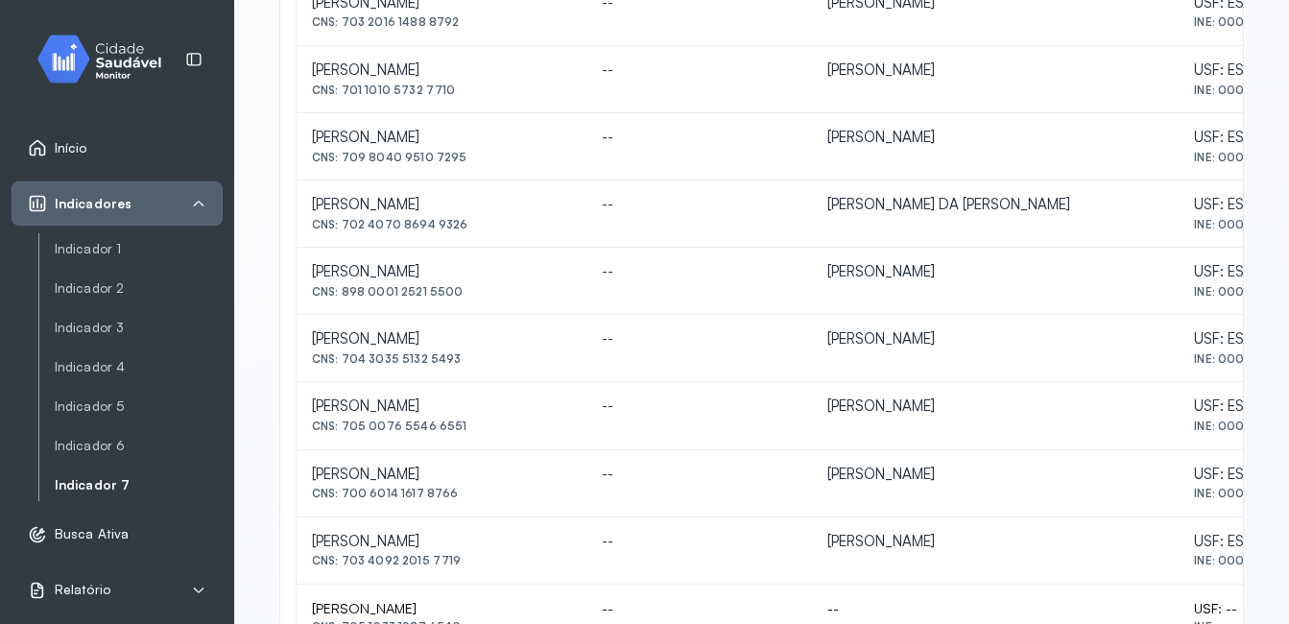
scroll to position [799, 0]
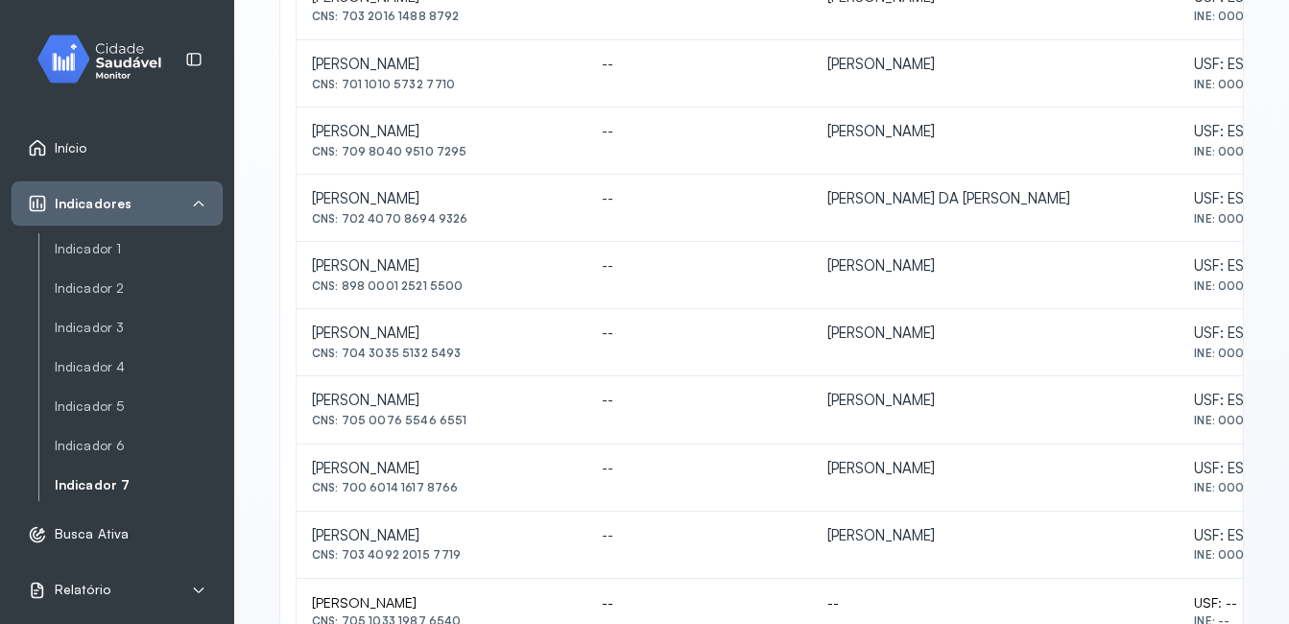
drag, startPoint x: 342, startPoint y: 283, endPoint x: 456, endPoint y: 291, distance: 114.5
copy div "898 0001 2521 5500"
drag, startPoint x: 319, startPoint y: 266, endPoint x: 409, endPoint y: 264, distance: 90.2
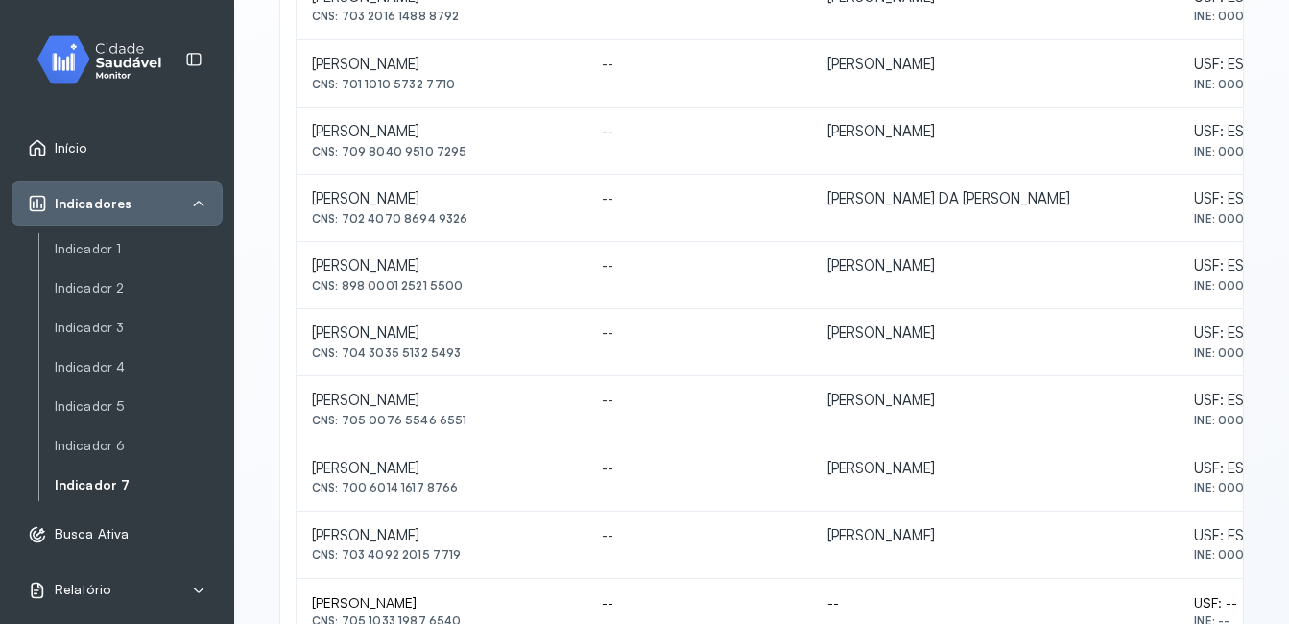
drag, startPoint x: 409, startPoint y: 264, endPoint x: 309, endPoint y: 266, distance: 99.8
click at [309, 266] on td "[PERSON_NAME] CNS: 898 0001 2521 5500" at bounding box center [442, 275] width 290 height 67
drag, startPoint x: 309, startPoint y: 266, endPoint x: 517, endPoint y: 266, distance: 208.2
click at [517, 266] on td "[PERSON_NAME] CNS: 898 0001 2521 5500" at bounding box center [442, 275] width 290 height 67
copy div "[PERSON_NAME]"
